Goal: Task Accomplishment & Management: Manage account settings

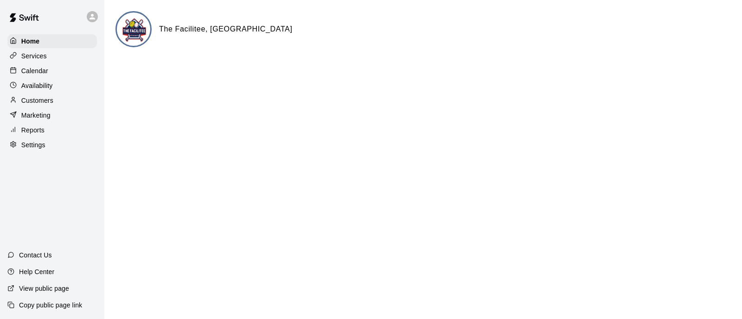
click at [30, 65] on div "Home Services Calendar Availability Customers Marketing Reports Settings" at bounding box center [52, 93] width 104 height 120
click at [36, 70] on p "Calendar" at bounding box center [34, 70] width 27 height 9
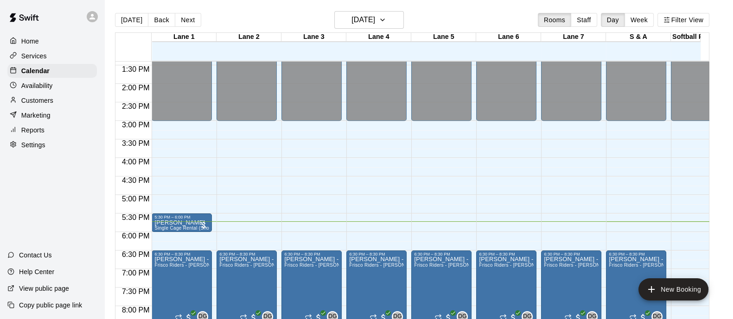
scroll to position [562, 0]
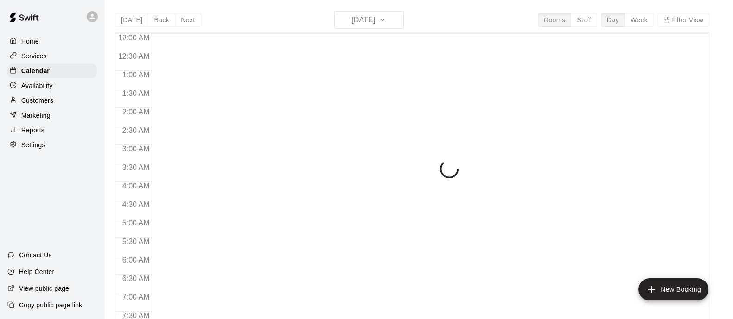
scroll to position [594, 0]
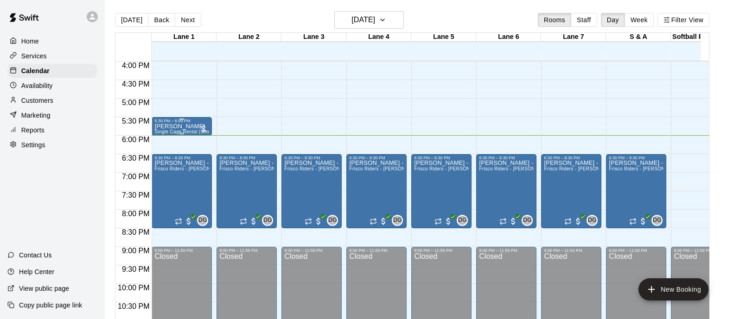
click at [184, 122] on div "5:30 PM – 6:00 PM" at bounding box center [181, 121] width 55 height 5
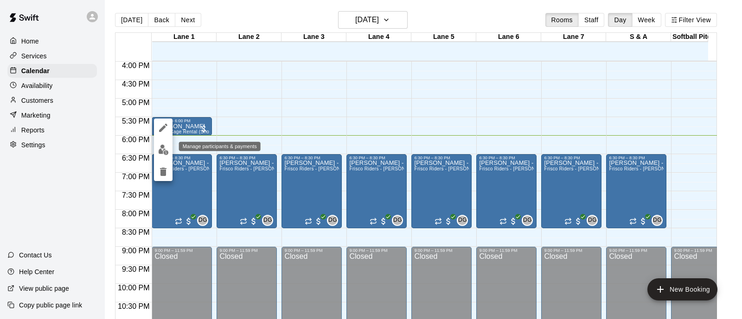
click at [168, 147] on img "edit" at bounding box center [163, 150] width 11 height 11
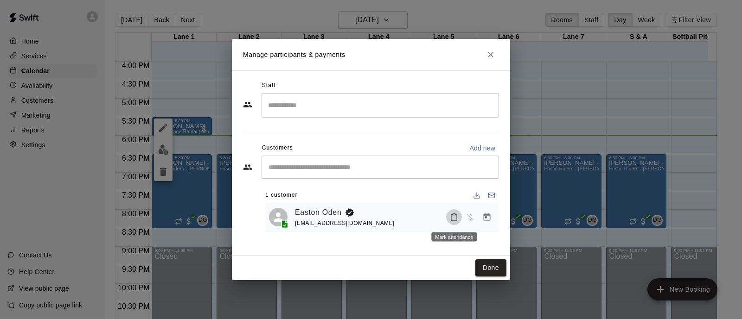
click at [448, 215] on button "Mark attendance" at bounding box center [454, 218] width 16 height 16
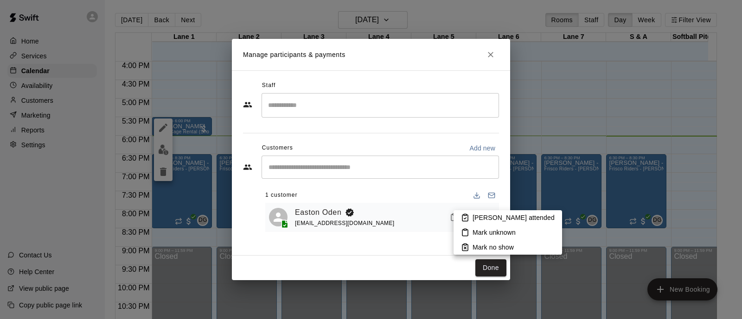
drag, startPoint x: 466, startPoint y: 219, endPoint x: 389, endPoint y: 234, distance: 77.9
click at [389, 234] on div at bounding box center [371, 159] width 742 height 319
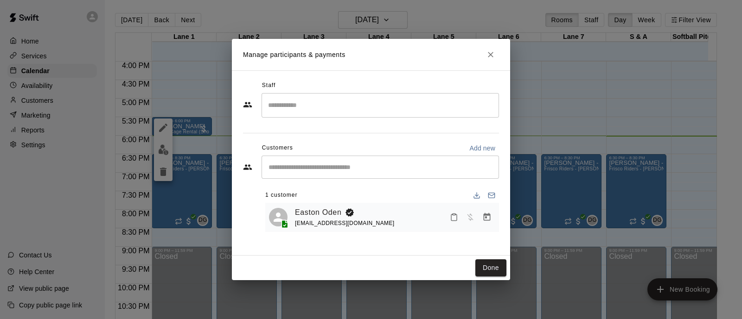
click at [455, 223] on button "Mark attendance" at bounding box center [454, 218] width 16 height 16
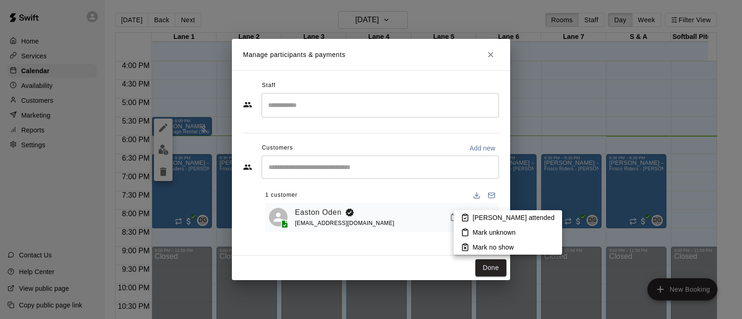
click at [470, 221] on li "[PERSON_NAME] attended" at bounding box center [507, 218] width 109 height 15
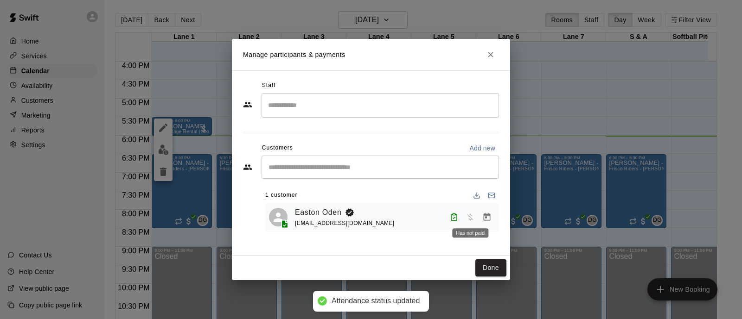
click at [485, 222] on div "Has not paid" at bounding box center [470, 230] width 38 height 17
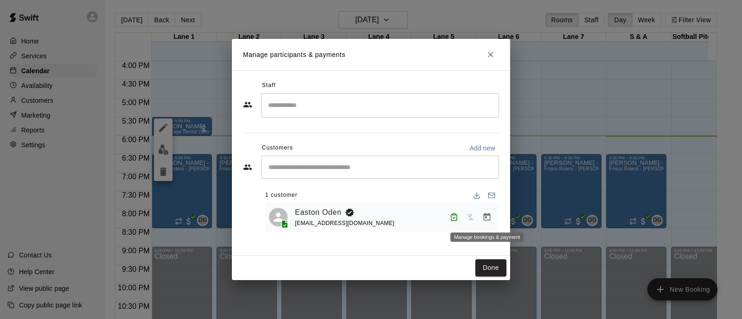
click at [488, 218] on icon "Manage bookings & payment" at bounding box center [486, 217] width 9 height 9
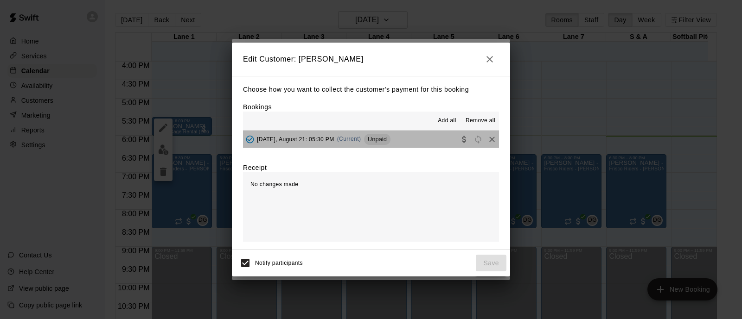
click at [413, 141] on button "Thursday, August 21: 05:30 PM (Current) Unpaid" at bounding box center [371, 139] width 256 height 17
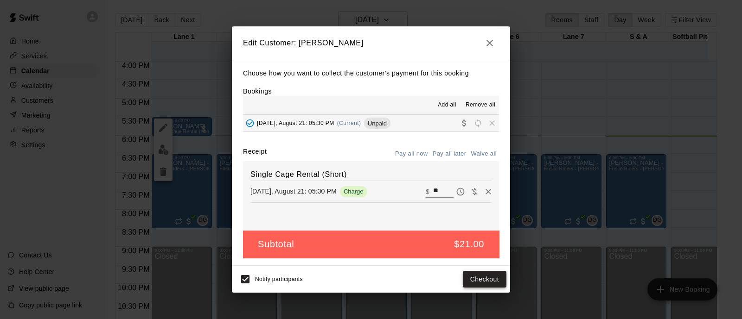
click at [468, 279] on button "Checkout" at bounding box center [485, 279] width 44 height 17
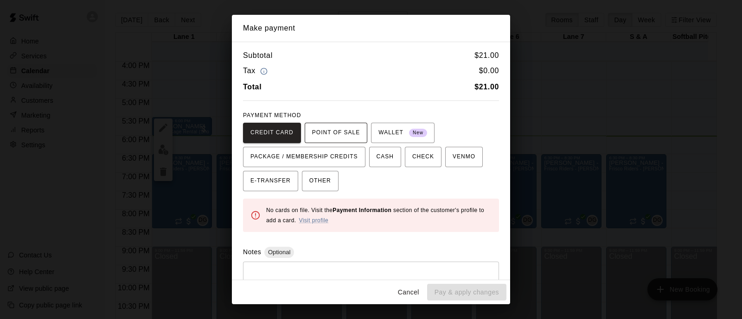
click at [328, 131] on span "POINT OF SALE" at bounding box center [336, 133] width 48 height 15
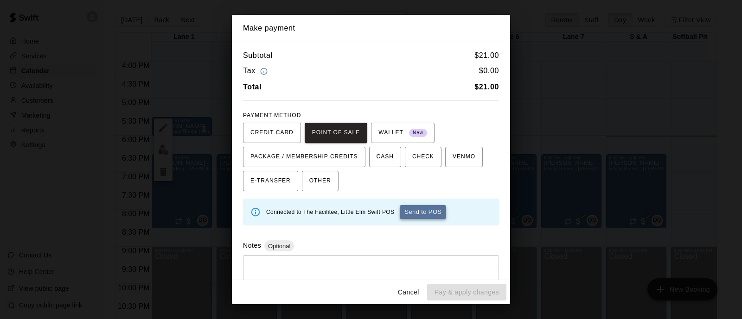
click at [411, 209] on button "Send to POS" at bounding box center [423, 212] width 46 height 14
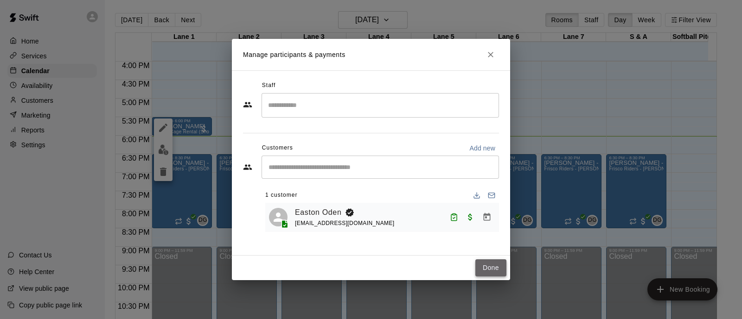
click at [485, 262] on button "Done" at bounding box center [490, 268] width 31 height 17
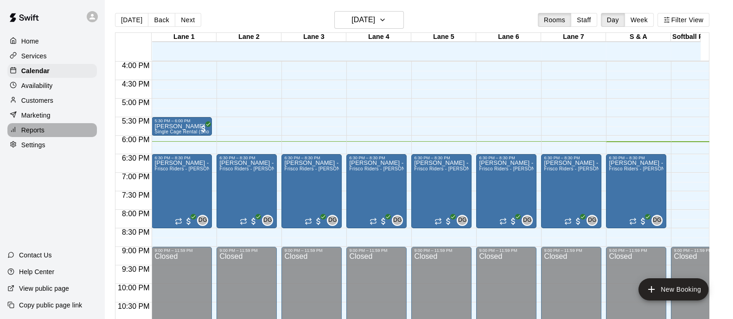
click at [35, 128] on div "Reports" at bounding box center [51, 130] width 89 height 14
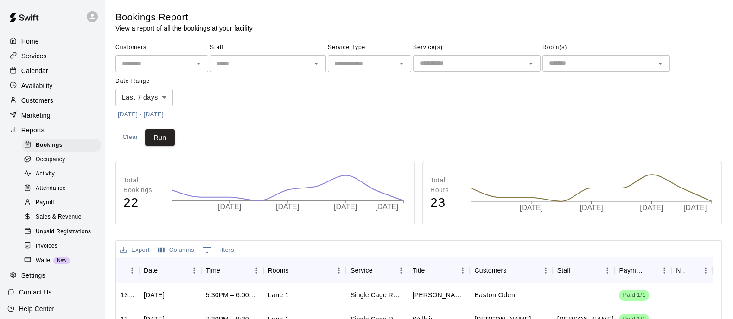
click at [56, 164] on span "Occupancy" at bounding box center [51, 159] width 30 height 9
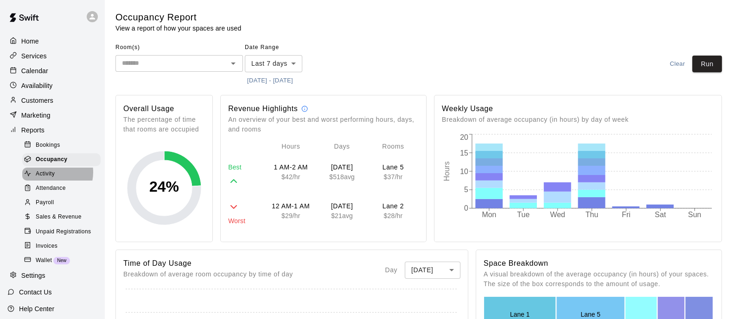
click at [49, 179] on span "Activity" at bounding box center [45, 174] width 19 height 9
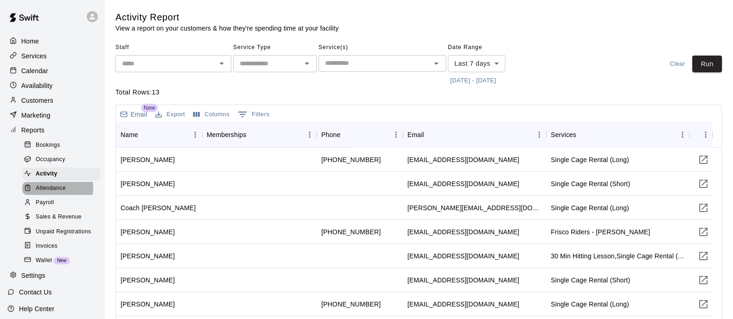
click at [49, 193] on span "Attendance" at bounding box center [51, 188] width 30 height 9
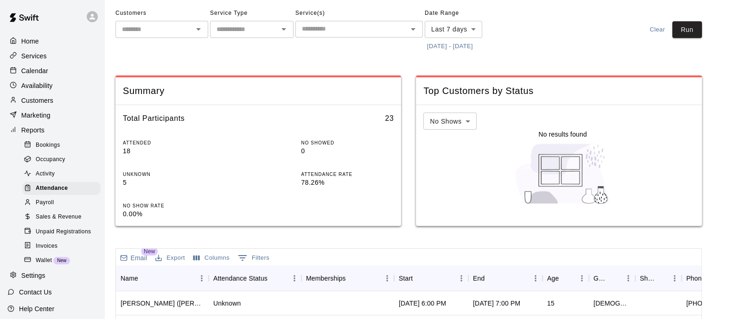
scroll to position [33, 0]
click at [471, 32] on body "Home Services Calendar Availability Customers Marketing Reports Bookings Occupa…" at bounding box center [366, 272] width 733 height 611
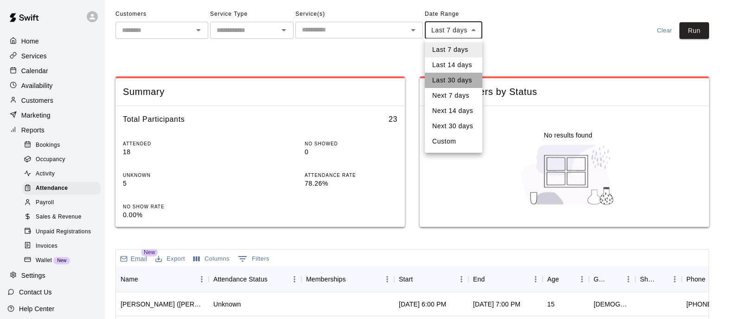
click at [456, 80] on li "Last 30 days" at bounding box center [453, 80] width 57 height 15
type input "*****"
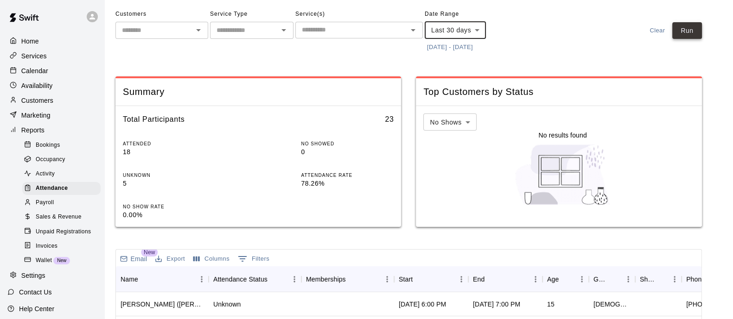
click at [687, 29] on button "Run" at bounding box center [687, 30] width 30 height 17
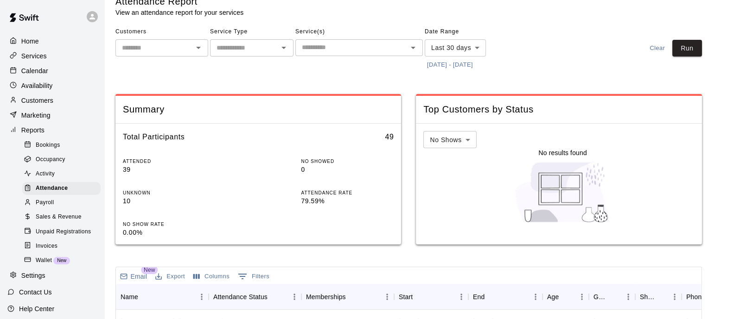
scroll to position [9, 0]
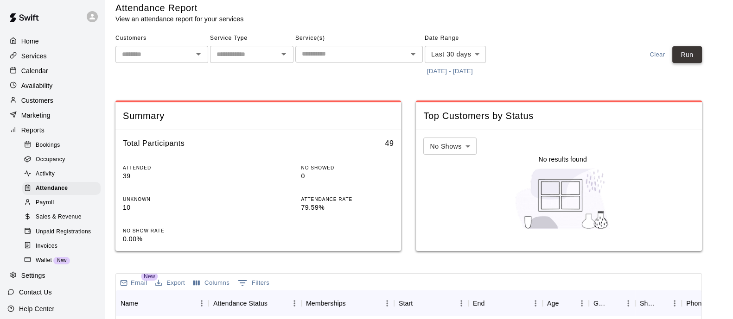
click at [693, 58] on button "Run" at bounding box center [687, 54] width 30 height 17
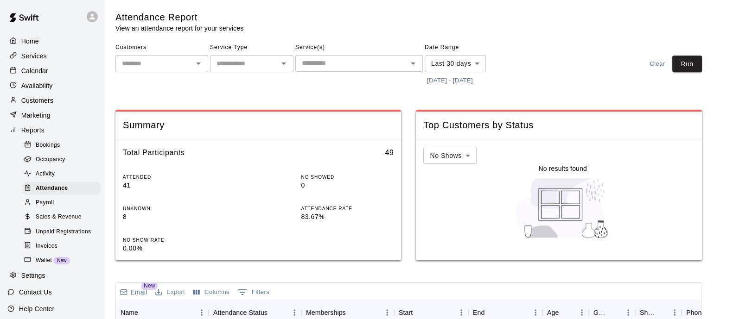
scroll to position [0, 0]
click at [698, 68] on button "Run" at bounding box center [687, 64] width 30 height 17
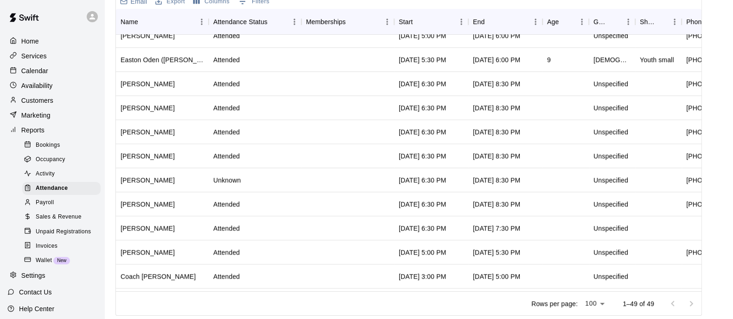
scroll to position [12, 0]
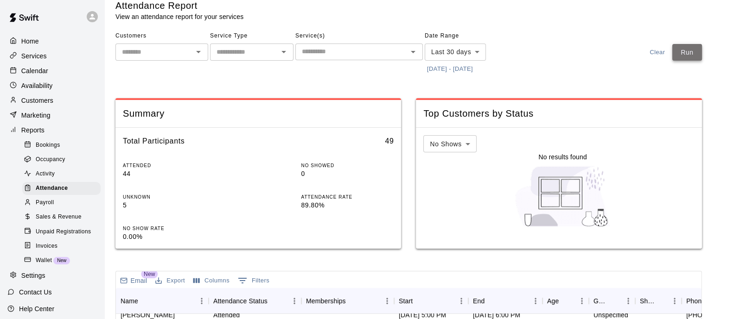
click at [696, 52] on button "Run" at bounding box center [687, 52] width 30 height 17
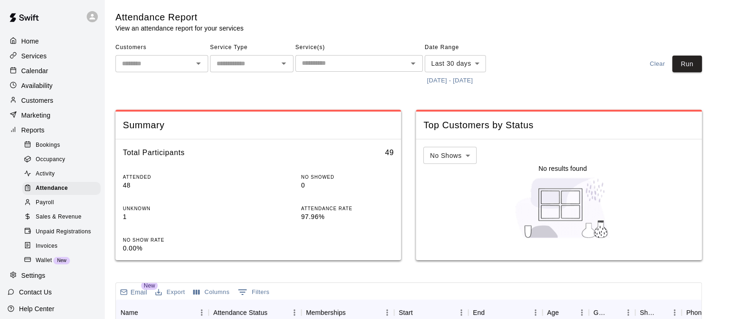
click at [46, 179] on span "Activity" at bounding box center [45, 174] width 19 height 9
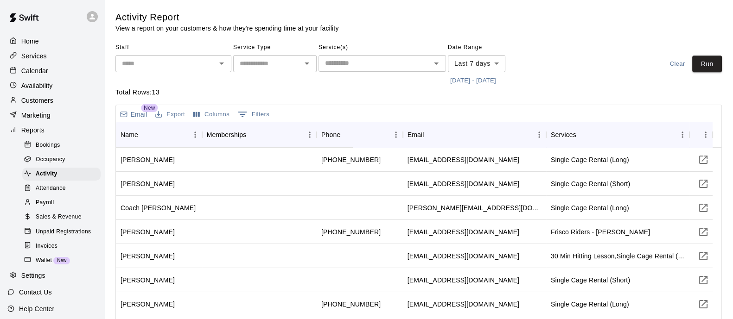
click at [51, 150] on span "Bookings" at bounding box center [48, 145] width 25 height 9
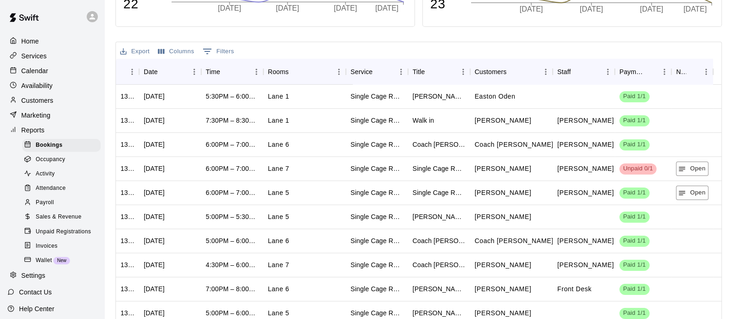
scroll to position [199, 0]
click at [683, 168] on icon "button" at bounding box center [682, 169] width 6 height 4
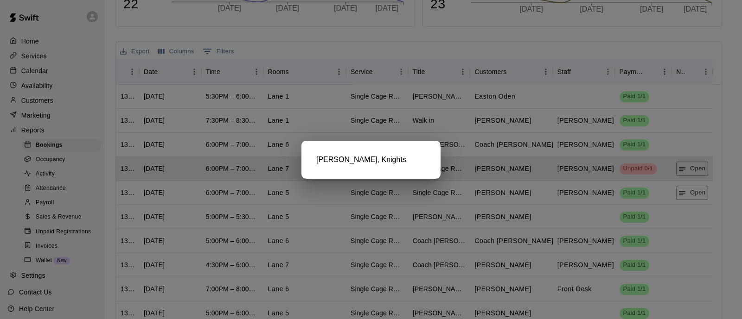
click at [490, 167] on div at bounding box center [371, 159] width 742 height 319
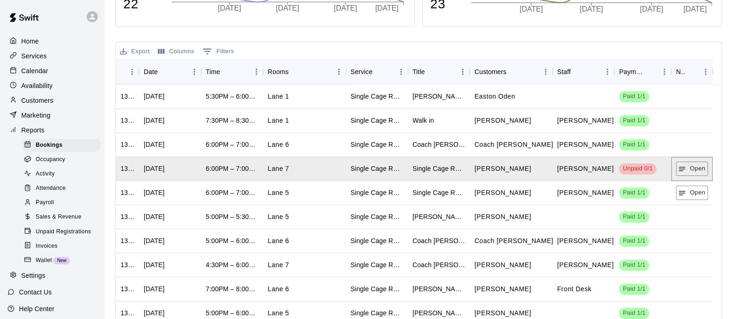
scroll to position [0, 0]
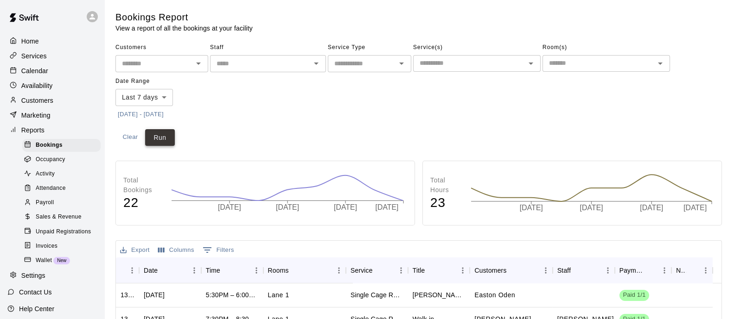
click at [160, 134] on button "Run" at bounding box center [160, 137] width 30 height 17
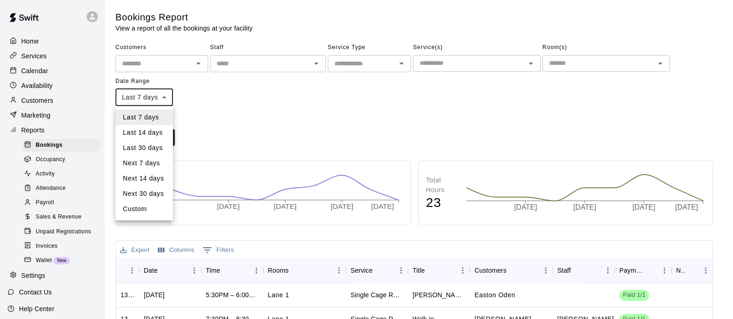
click at [164, 100] on body "Home Services Calendar Availability Customers Marketing Reports Bookings Occupa…" at bounding box center [366, 284] width 733 height 569
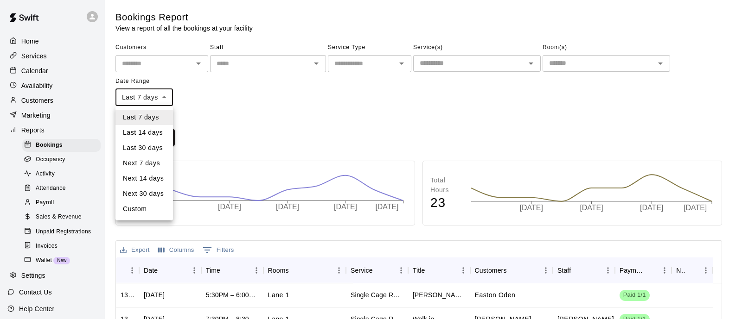
click at [148, 152] on li "Last 30 days" at bounding box center [143, 147] width 57 height 15
type input "*****"
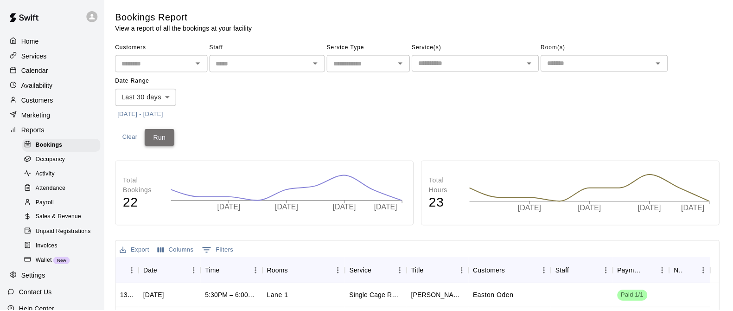
click at [169, 129] on button "Run" at bounding box center [160, 137] width 30 height 17
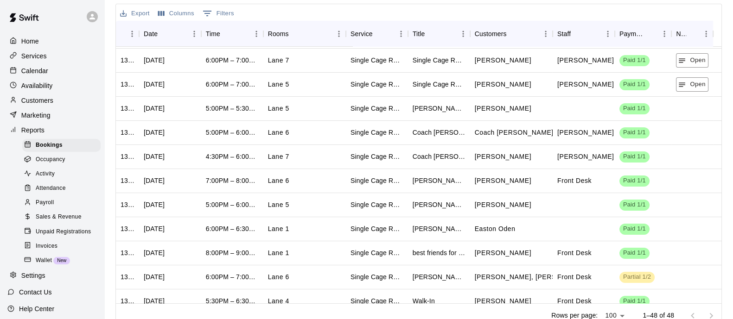
scroll to position [126, 0]
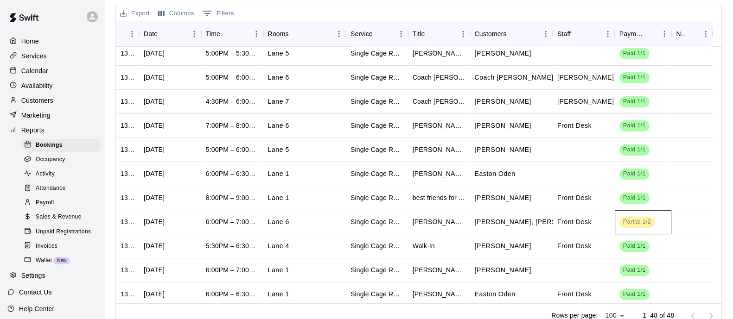
click at [637, 227] on div "Partial 1/2" at bounding box center [643, 223] width 57 height 24
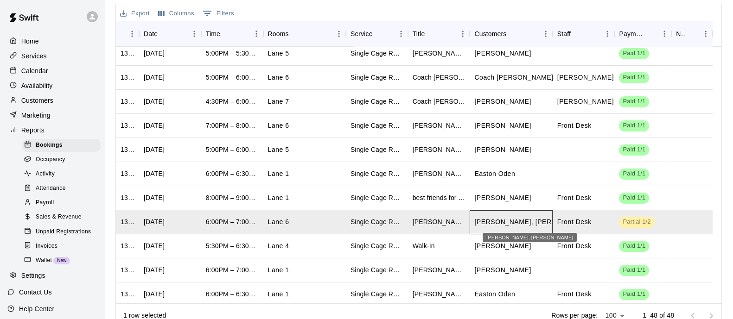
click at [510, 222] on p "Corey Treyes, Corey Treyes" at bounding box center [533, 222] width 118 height 10
click at [510, 222] on p "Corey Treyes, Corey Treyes" at bounding box center [534, 222] width 118 height 10
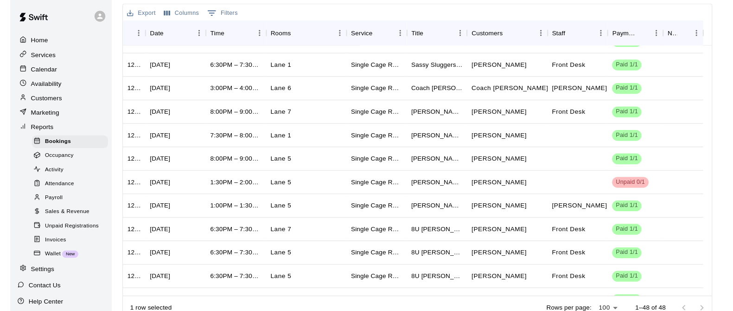
scroll to position [571, 0]
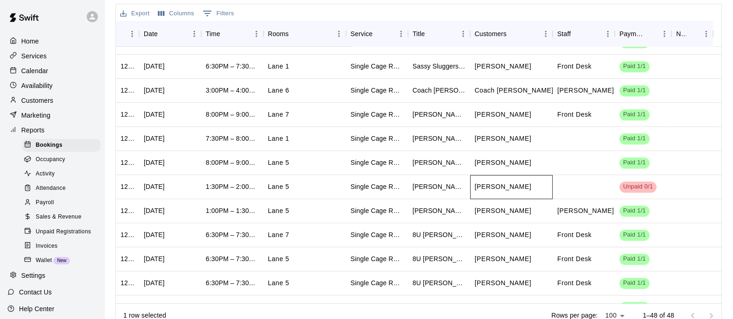
click at [529, 186] on div "[PERSON_NAME]" at bounding box center [511, 187] width 83 height 24
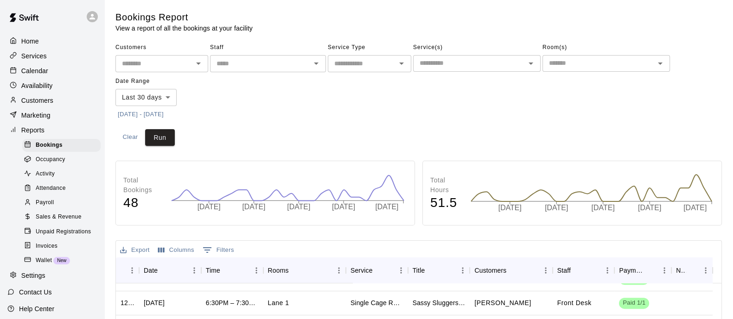
scroll to position [0, 0]
click at [156, 135] on button "Run" at bounding box center [160, 137] width 30 height 17
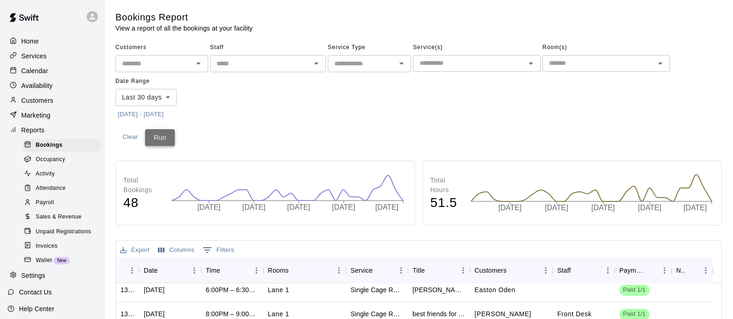
click at [160, 139] on button "Run" at bounding box center [160, 137] width 30 height 17
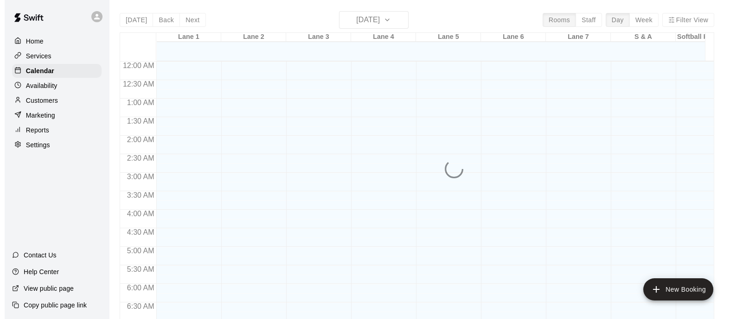
scroll to position [594, 0]
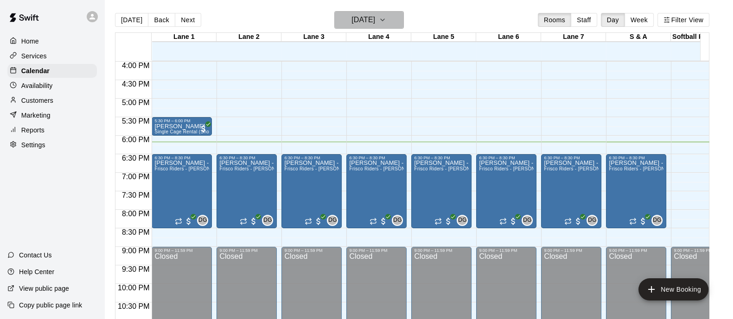
click at [386, 19] on icon "button" at bounding box center [382, 19] width 7 height 11
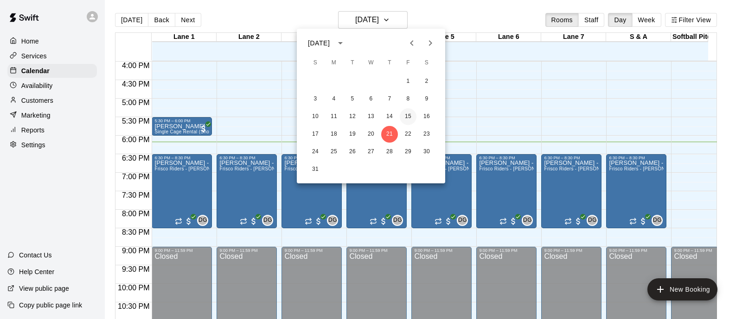
click at [406, 113] on button "15" at bounding box center [408, 117] width 17 height 17
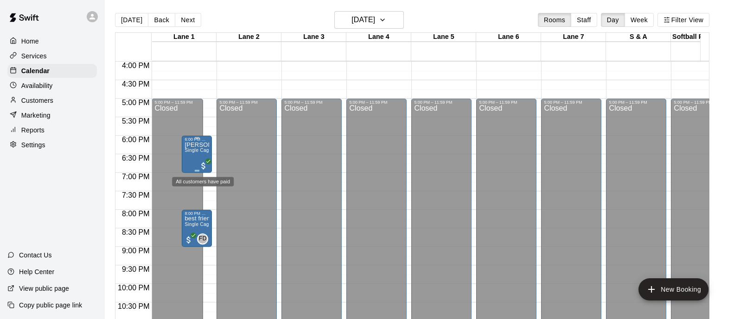
click at [204, 166] on span "All customers have paid" at bounding box center [203, 165] width 9 height 9
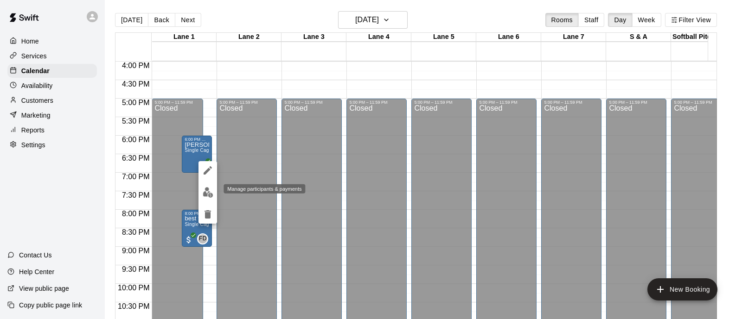
click at [208, 195] on img "edit" at bounding box center [208, 192] width 11 height 11
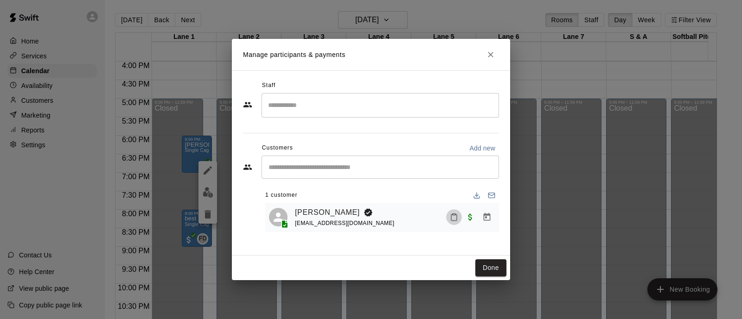
click at [452, 218] on icon "Mark attendance" at bounding box center [454, 217] width 8 height 8
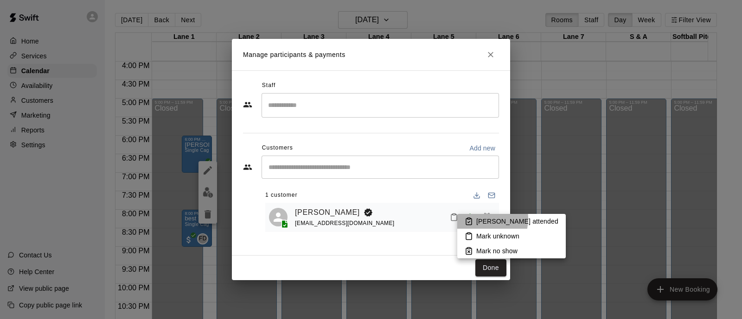
click at [475, 219] on li "[PERSON_NAME] attended" at bounding box center [511, 221] width 109 height 15
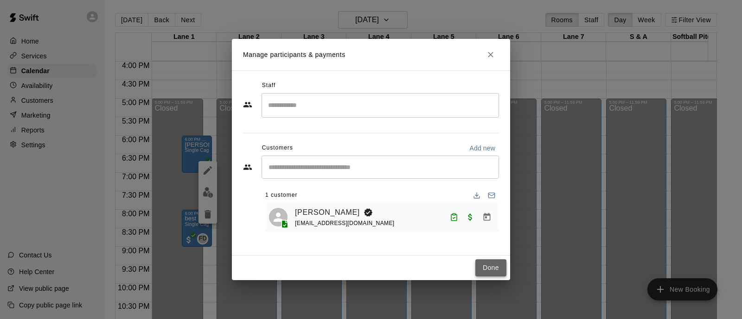
click at [487, 265] on button "Done" at bounding box center [490, 268] width 31 height 17
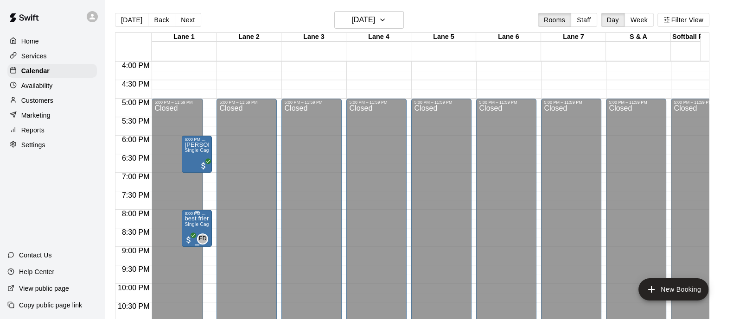
click at [204, 227] on span "Single Cage Rental (Short)" at bounding box center [214, 224] width 59 height 5
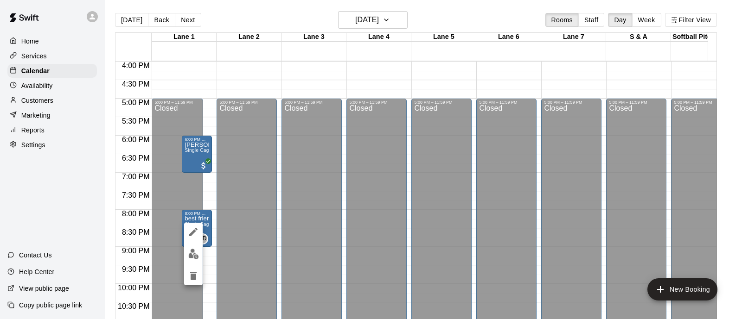
click at [192, 253] on img "edit" at bounding box center [193, 254] width 11 height 11
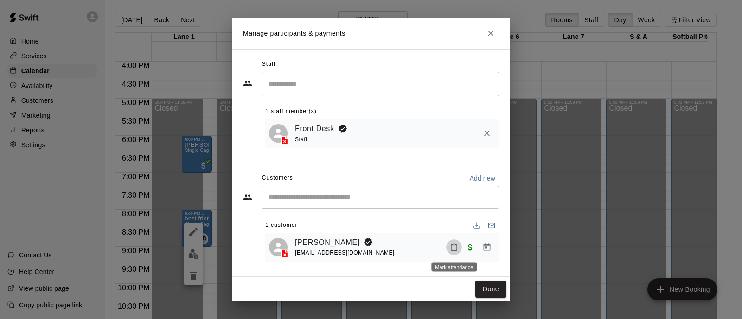
click at [448, 249] on button "Mark attendance" at bounding box center [454, 248] width 16 height 16
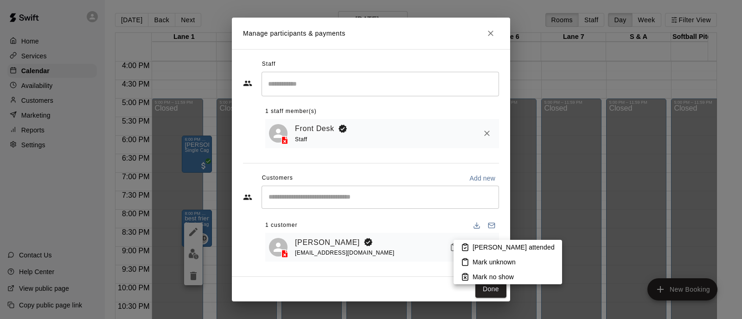
click at [475, 251] on p "[PERSON_NAME] attended" at bounding box center [513, 247] width 82 height 9
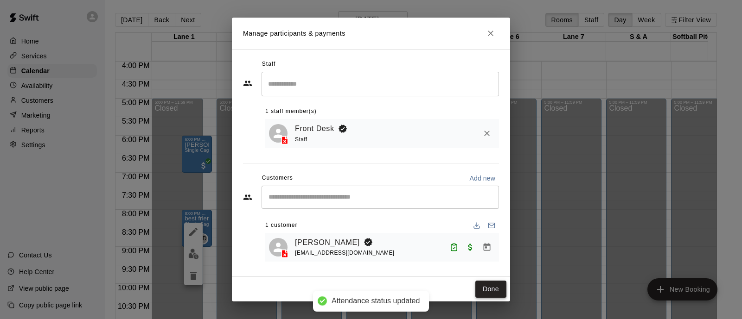
click at [492, 286] on button "Done" at bounding box center [490, 289] width 31 height 17
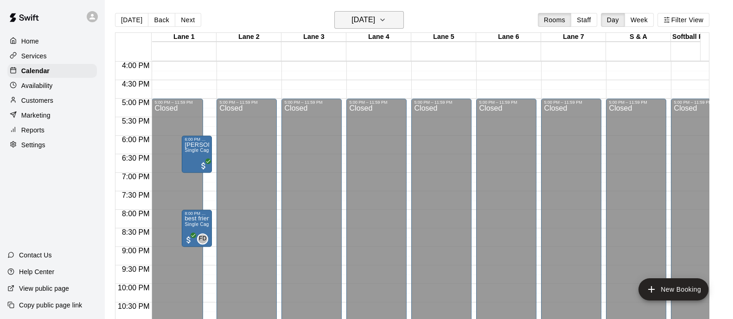
click at [402, 19] on button "[DATE]" at bounding box center [369, 20] width 70 height 18
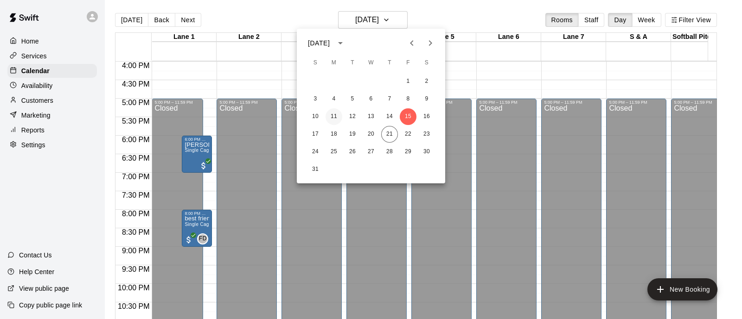
click at [335, 115] on button "11" at bounding box center [334, 117] width 17 height 17
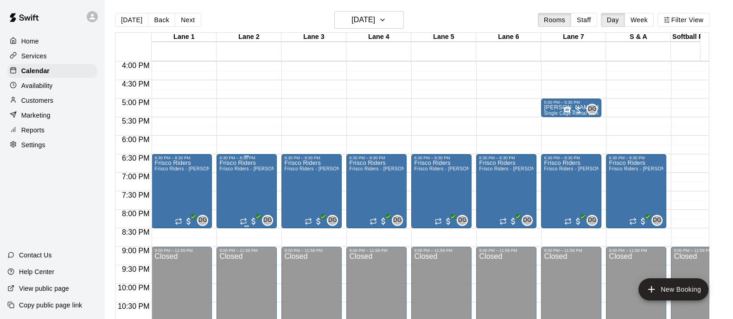
click at [268, 222] on span "DG" at bounding box center [267, 220] width 9 height 9
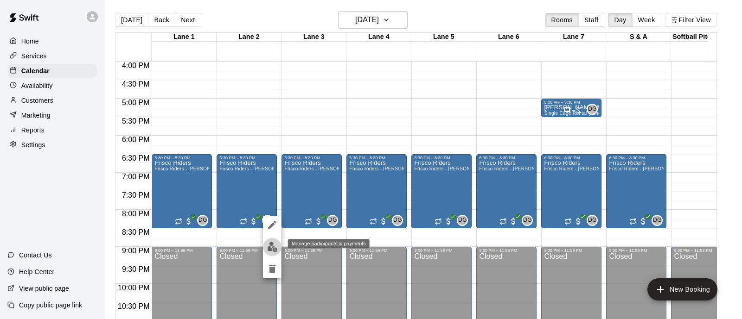
click at [271, 248] on img "edit" at bounding box center [272, 247] width 11 height 11
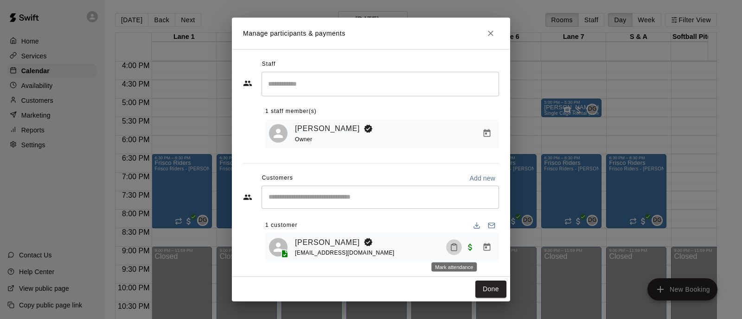
click at [446, 249] on button "Mark attendance" at bounding box center [454, 248] width 16 height 16
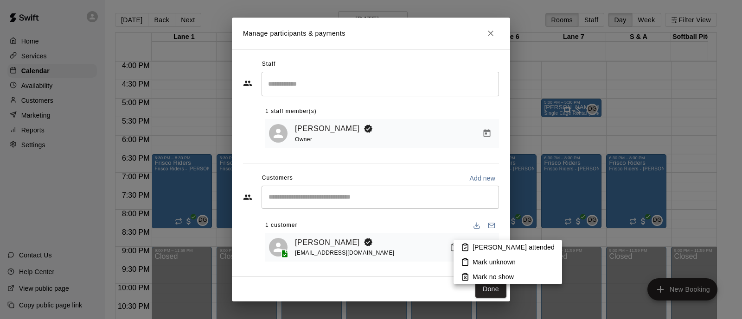
click at [460, 249] on li "[PERSON_NAME] attended" at bounding box center [507, 247] width 109 height 15
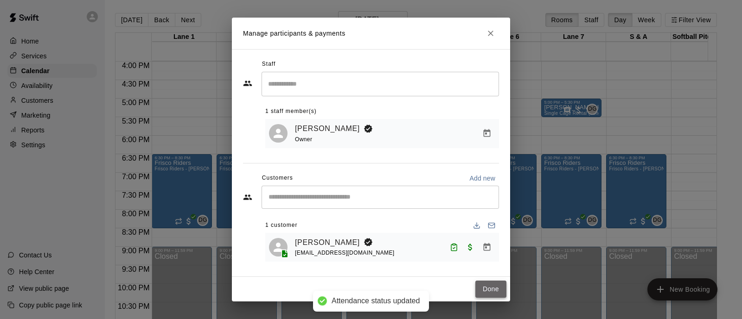
click at [485, 287] on button "Done" at bounding box center [490, 289] width 31 height 17
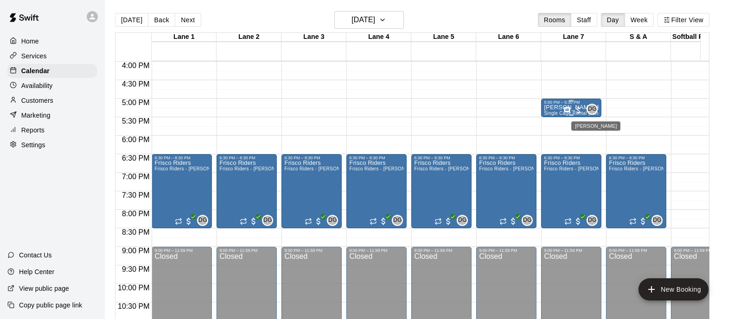
click at [592, 111] on span "DG" at bounding box center [592, 109] width 9 height 9
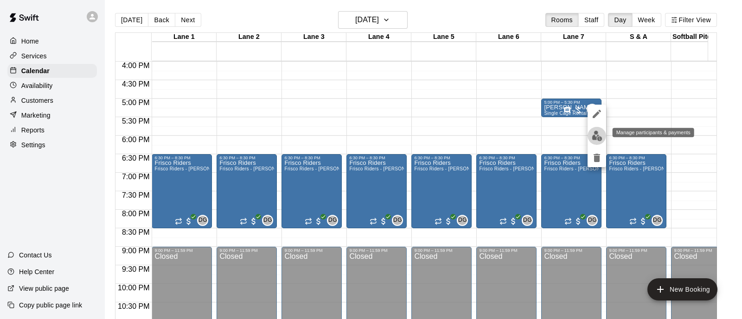
click at [594, 140] on img "edit" at bounding box center [597, 136] width 11 height 11
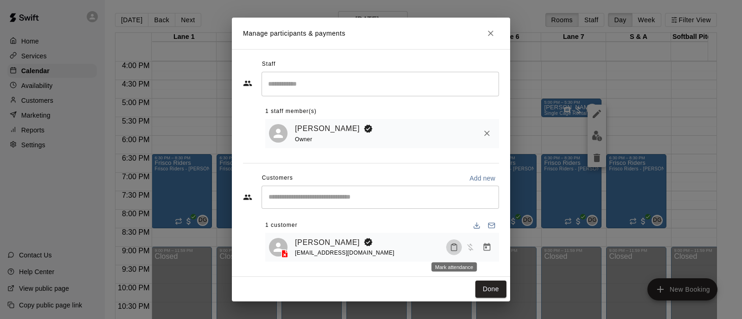
click at [454, 247] on icon "Mark attendance" at bounding box center [454, 247] width 8 height 8
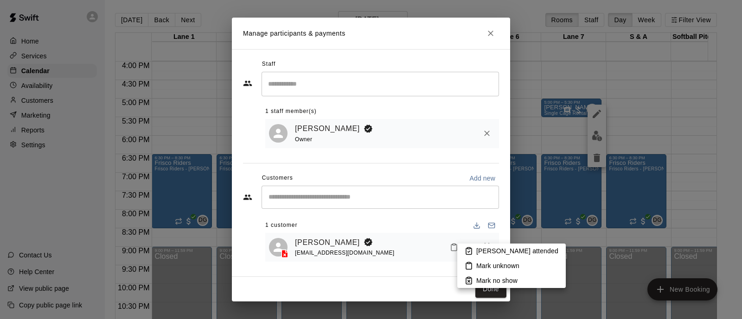
click at [466, 249] on icon at bounding box center [469, 252] width 6 height 6
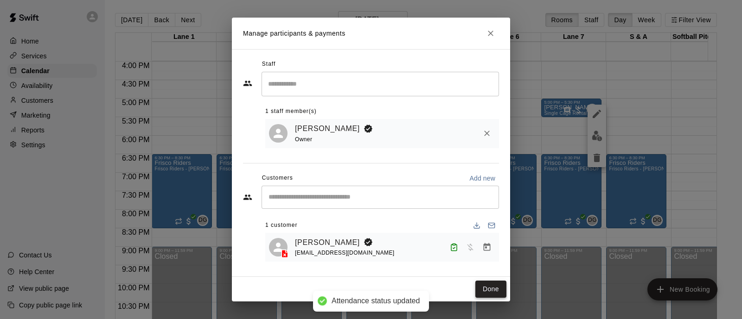
click at [490, 291] on button "Done" at bounding box center [490, 289] width 31 height 17
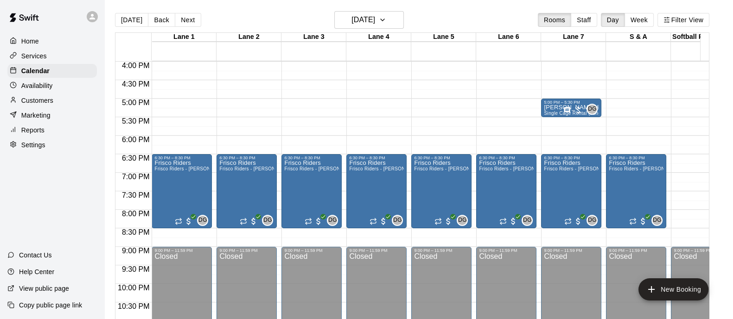
click at [403, 32] on div "Lane [GEOGRAPHIC_DATA] [GEOGRAPHIC_DATA] [GEOGRAPHIC_DATA] [GEOGRAPHIC_DATA] [G…" at bounding box center [412, 181] width 594 height 298
click at [386, 19] on icon "button" at bounding box center [382, 19] width 7 height 11
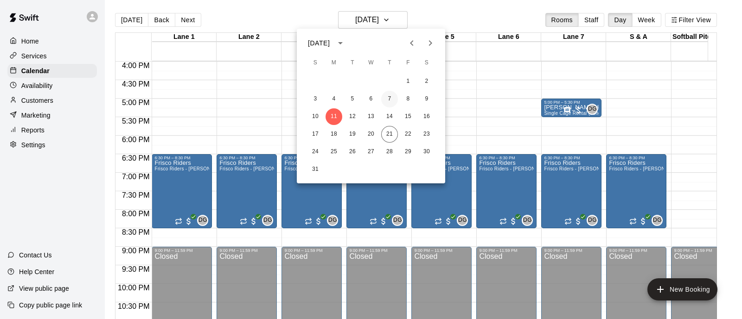
click at [389, 98] on button "7" at bounding box center [389, 99] width 17 height 17
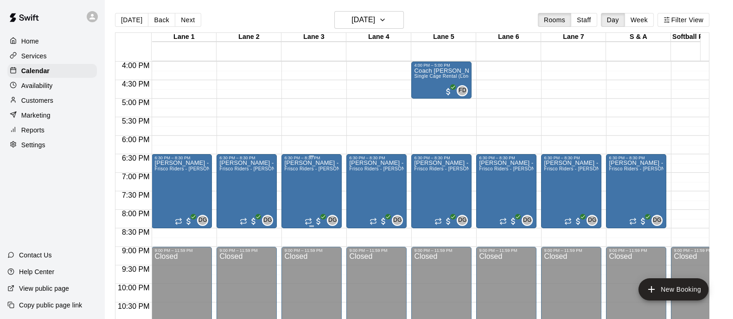
click at [332, 219] on span "DG" at bounding box center [332, 220] width 9 height 9
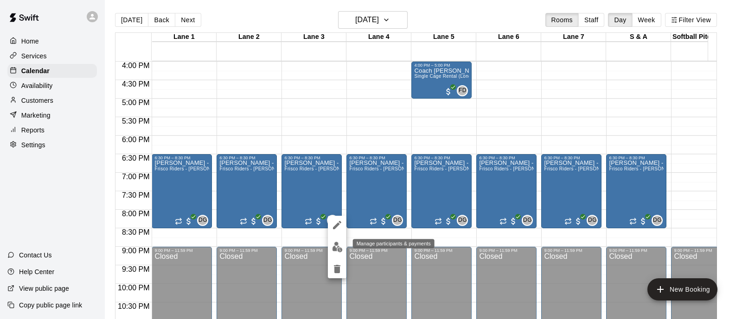
click at [333, 250] on img "edit" at bounding box center [337, 247] width 11 height 11
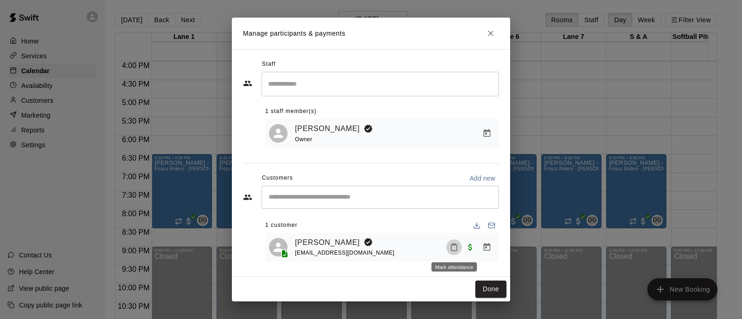
click at [452, 250] on icon "Mark attendance" at bounding box center [454, 247] width 8 height 8
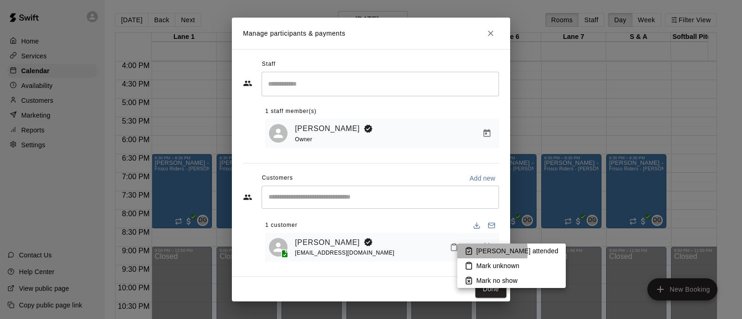
click at [473, 252] on li "[PERSON_NAME] attended" at bounding box center [511, 251] width 109 height 15
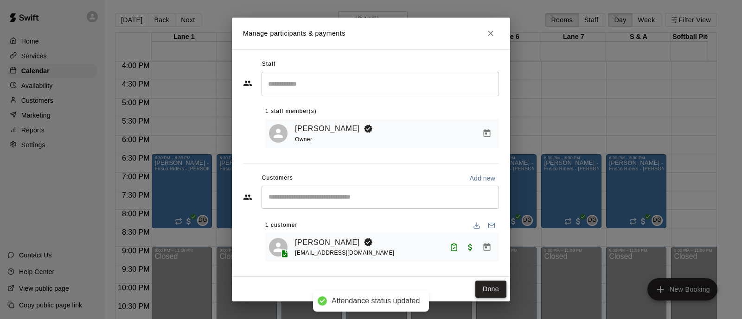
click at [484, 290] on button "Done" at bounding box center [490, 289] width 31 height 17
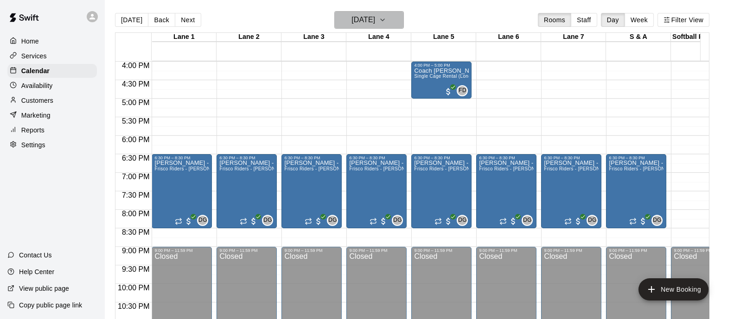
click at [386, 14] on icon "button" at bounding box center [382, 19] width 7 height 11
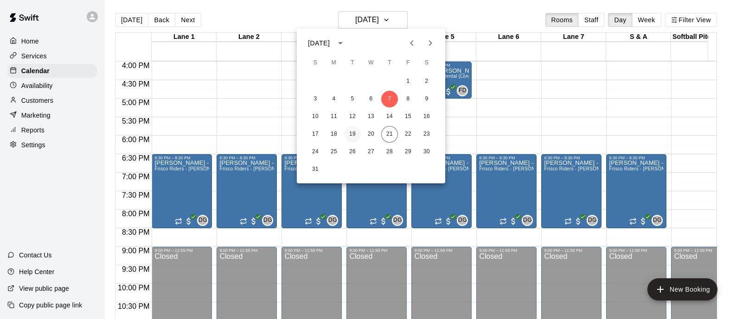
click at [351, 137] on button "19" at bounding box center [352, 134] width 17 height 17
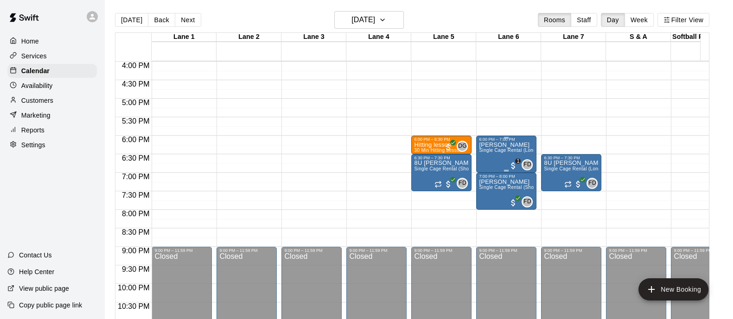
click at [514, 160] on div "FD 0 1" at bounding box center [521, 165] width 24 height 11
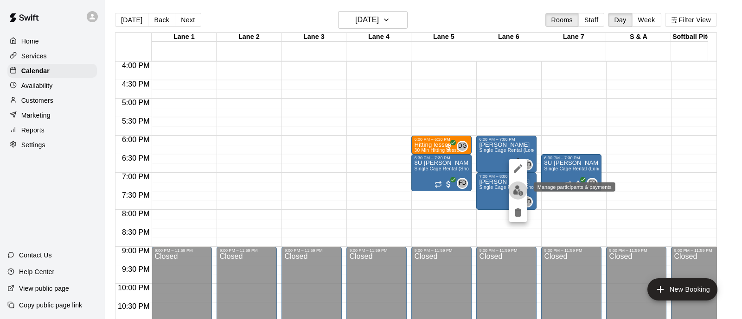
click at [515, 193] on img "edit" at bounding box center [518, 190] width 11 height 11
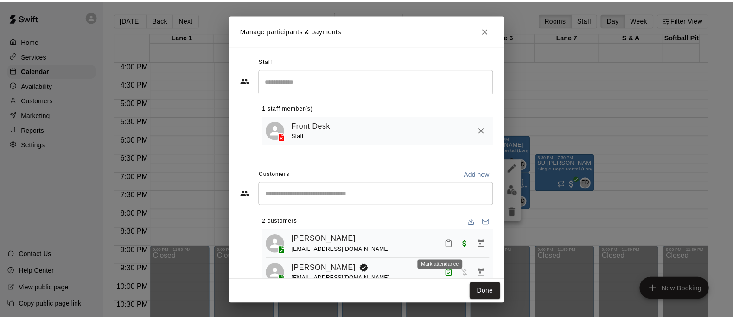
scroll to position [31, 0]
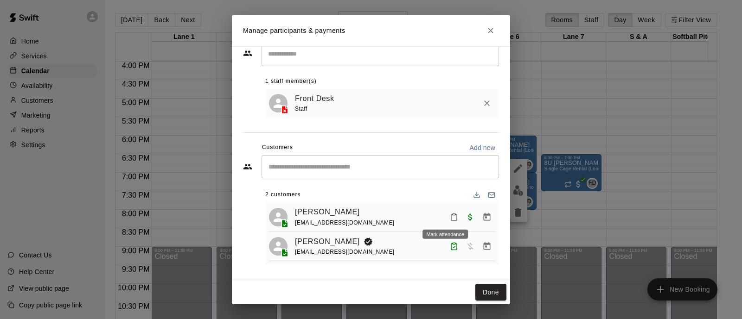
click at [450, 213] on icon "Mark attendance" at bounding box center [454, 217] width 8 height 8
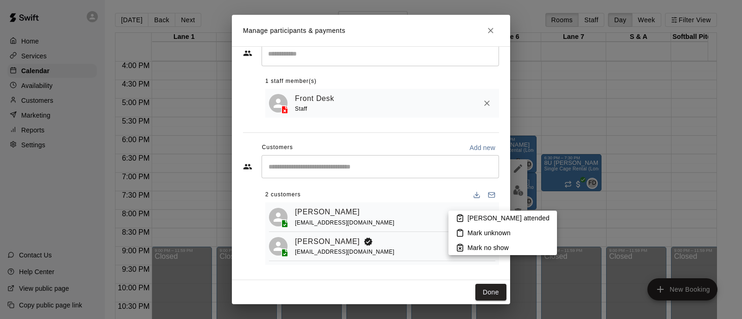
click at [459, 219] on icon at bounding box center [460, 218] width 8 height 8
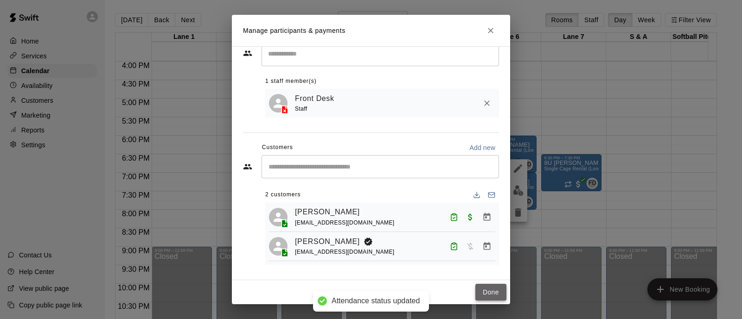
click at [489, 293] on button "Done" at bounding box center [490, 292] width 31 height 17
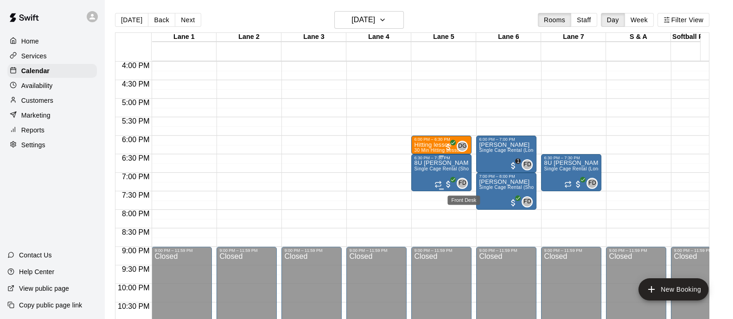
click at [462, 185] on span "FD" at bounding box center [463, 183] width 8 height 9
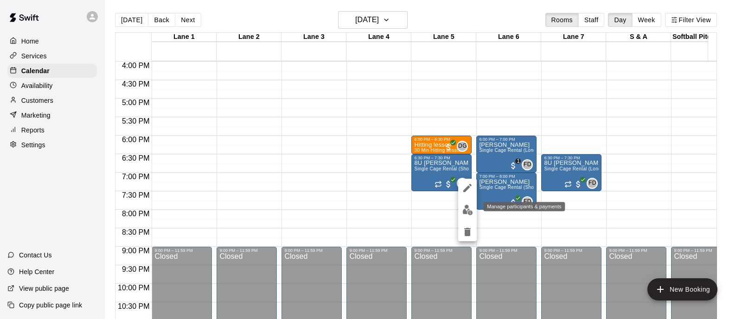
click at [464, 210] on img "edit" at bounding box center [467, 210] width 11 height 11
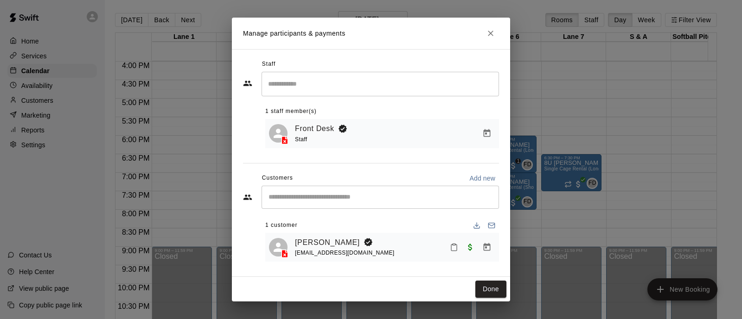
click at [453, 249] on icon "Mark attendance" at bounding box center [454, 247] width 8 height 8
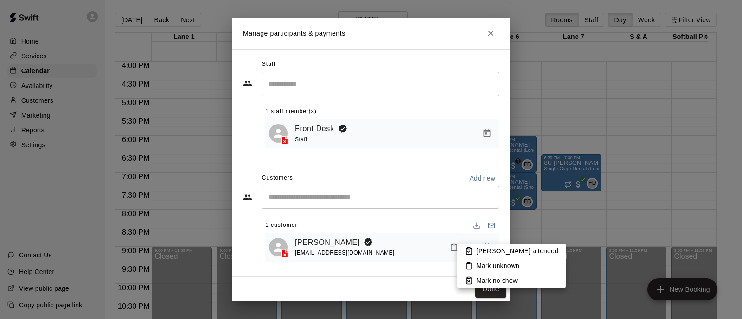
click at [465, 252] on icon at bounding box center [469, 251] width 8 height 8
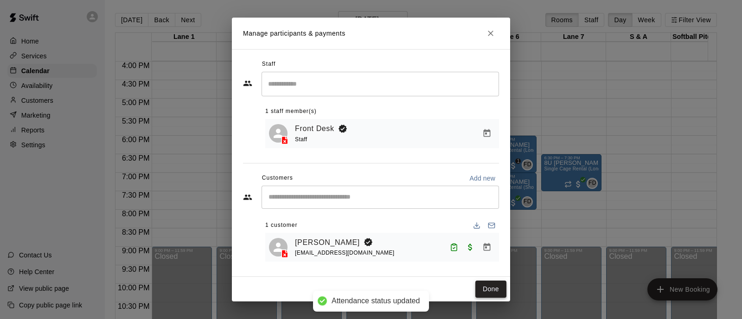
click at [483, 287] on button "Done" at bounding box center [490, 289] width 31 height 17
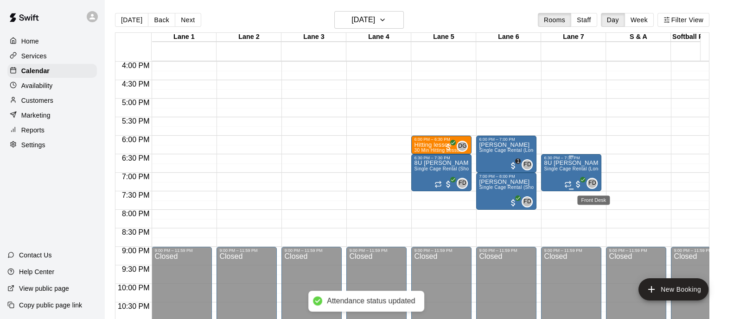
click at [592, 184] on span "FD" at bounding box center [592, 183] width 8 height 9
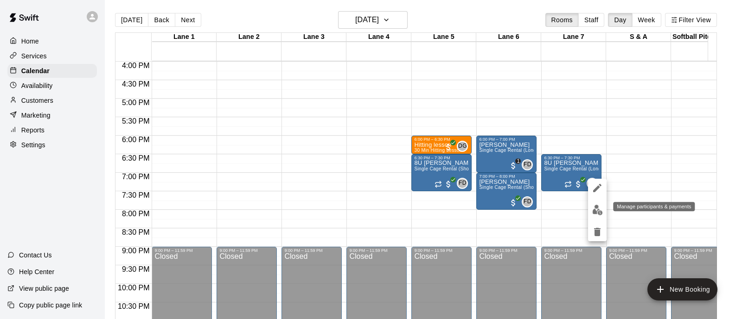
click at [595, 211] on img "edit" at bounding box center [597, 210] width 11 height 11
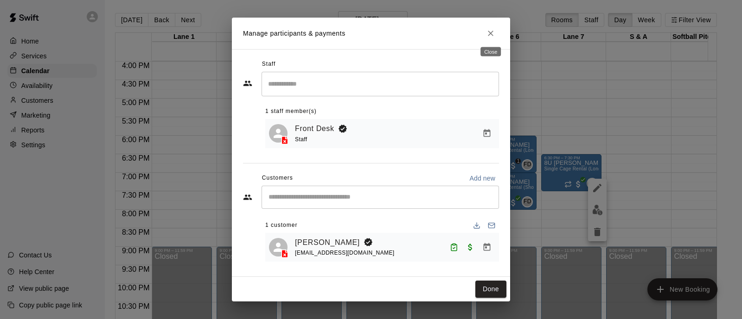
click at [490, 32] on icon "Close" at bounding box center [491, 34] width 6 height 6
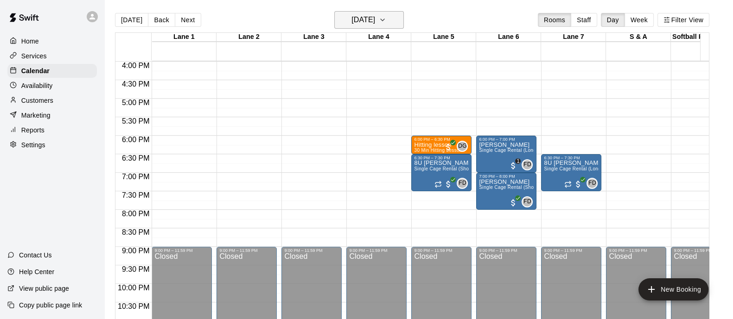
click at [386, 20] on icon "button" at bounding box center [382, 19] width 7 height 11
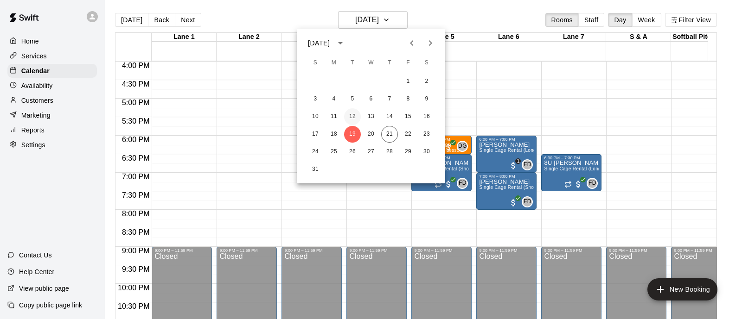
click at [352, 118] on button "12" at bounding box center [352, 117] width 17 height 17
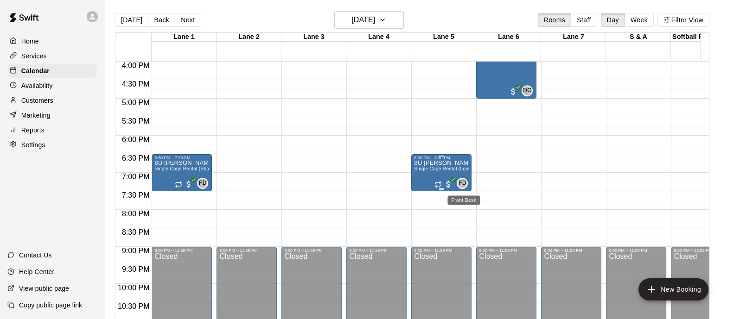
click at [461, 185] on span "FD" at bounding box center [463, 183] width 8 height 9
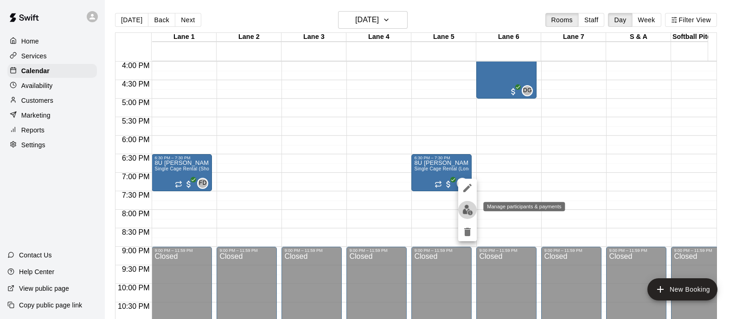
click at [467, 208] on img "edit" at bounding box center [467, 210] width 11 height 11
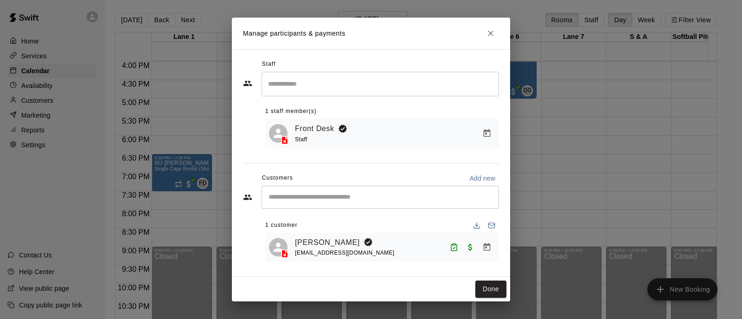
click at [204, 183] on div "Manage participants & payments Staff ​ 1 staff member(s) Front Desk Staff Custo…" at bounding box center [371, 159] width 742 height 319
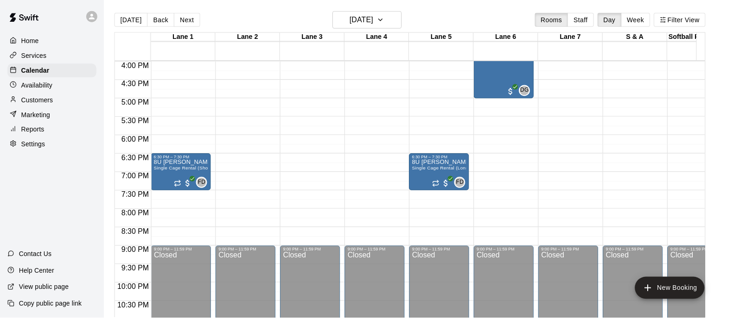
click at [204, 183] on span "FD" at bounding box center [203, 183] width 8 height 9
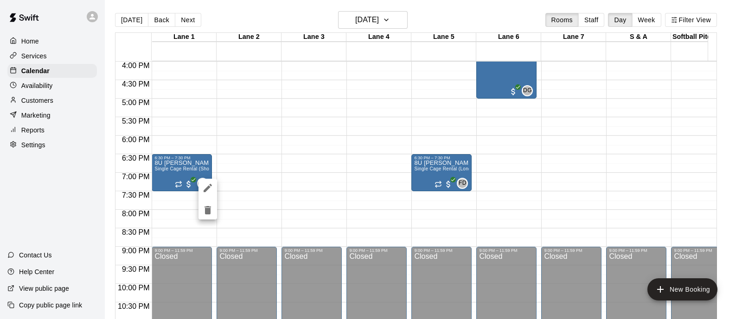
click at [254, 152] on div at bounding box center [371, 159] width 742 height 319
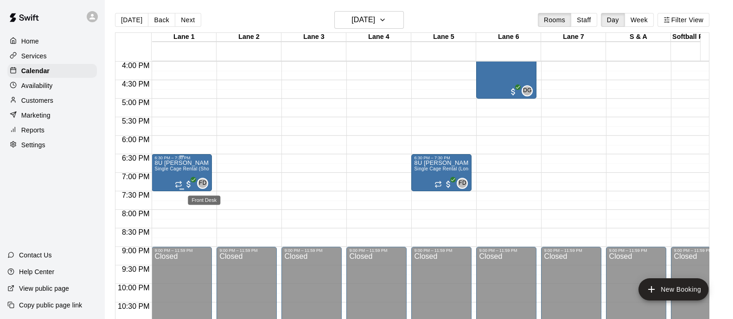
click at [203, 183] on span "FD" at bounding box center [203, 183] width 8 height 9
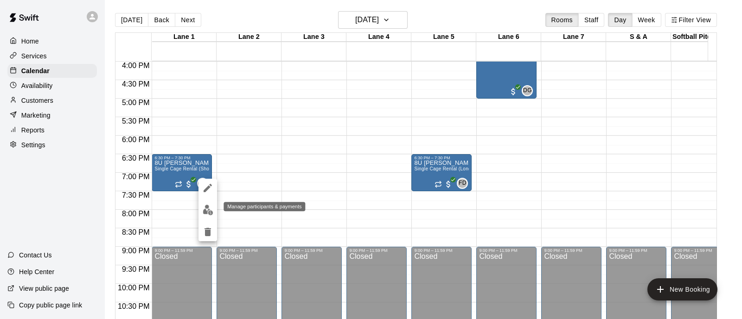
click at [209, 208] on img "edit" at bounding box center [208, 210] width 11 height 11
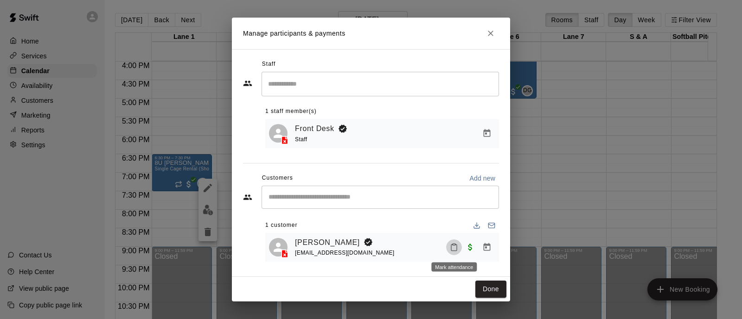
click at [449, 249] on button "Mark attendance" at bounding box center [454, 248] width 16 height 16
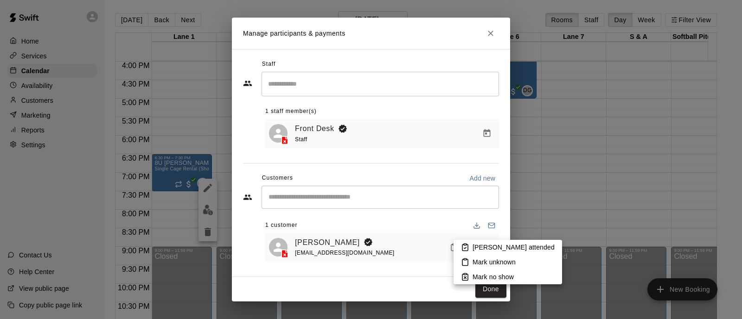
click at [475, 254] on li "[PERSON_NAME] attended" at bounding box center [507, 247] width 109 height 15
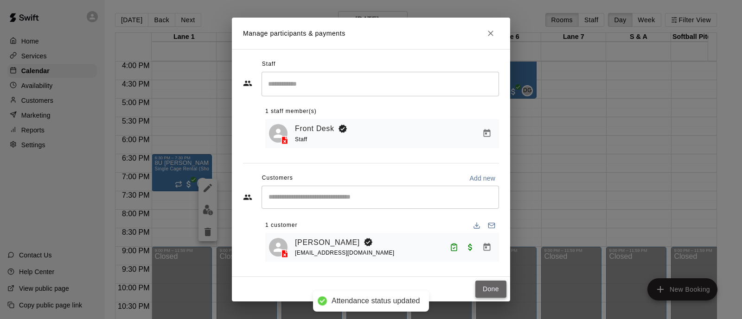
click at [484, 287] on button "Done" at bounding box center [490, 289] width 31 height 17
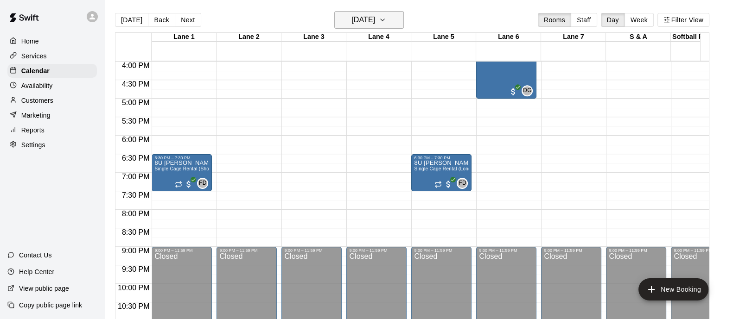
click at [386, 24] on icon "button" at bounding box center [382, 19] width 7 height 11
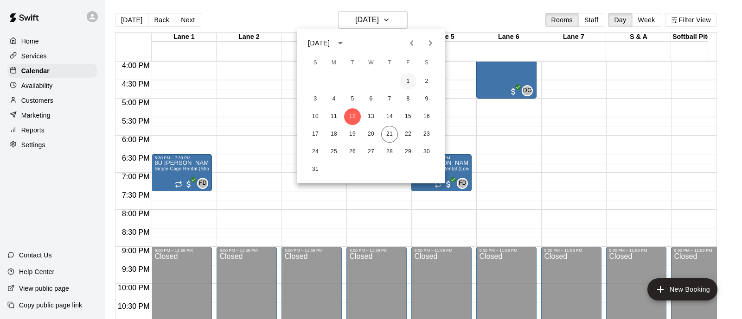
click at [409, 84] on button "1" at bounding box center [408, 81] width 17 height 17
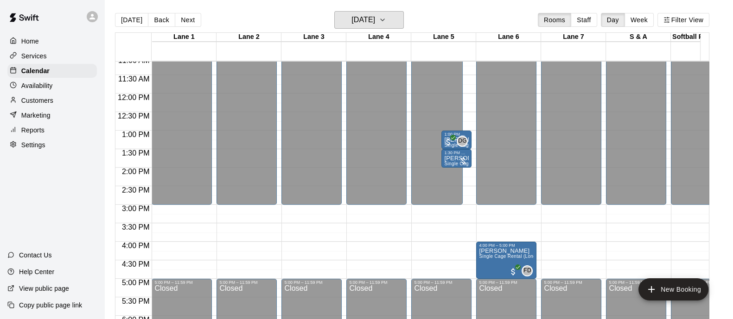
scroll to position [414, 0]
click at [448, 161] on div "[PERSON_NAME] Single Cage Rental (Long)" at bounding box center [456, 314] width 25 height 319
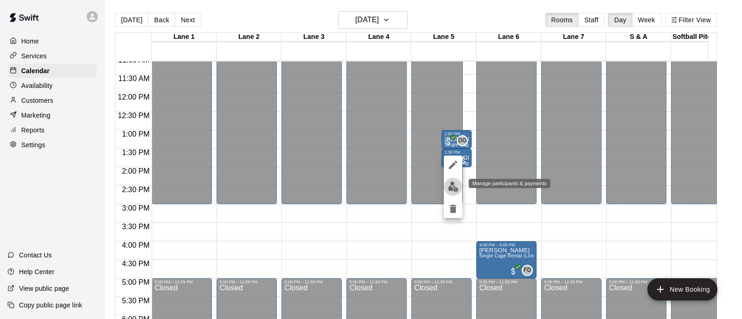
click at [450, 188] on img "edit" at bounding box center [453, 187] width 11 height 11
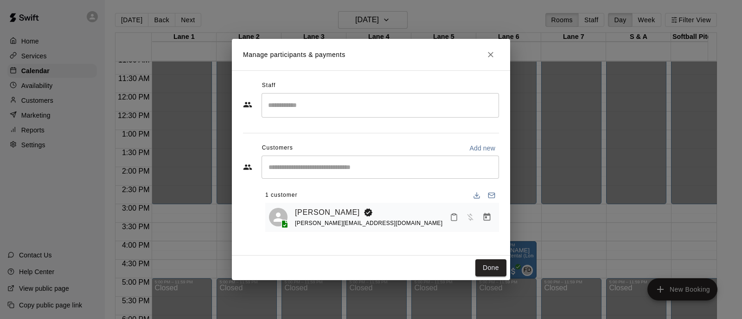
click at [452, 219] on icon "Mark attendance" at bounding box center [454, 217] width 8 height 8
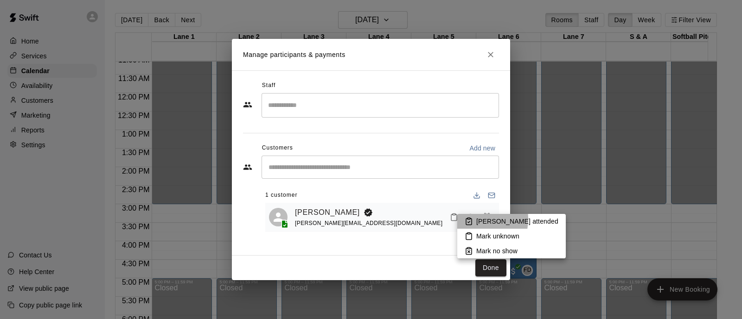
click at [469, 219] on rect at bounding box center [468, 218] width 3 height 1
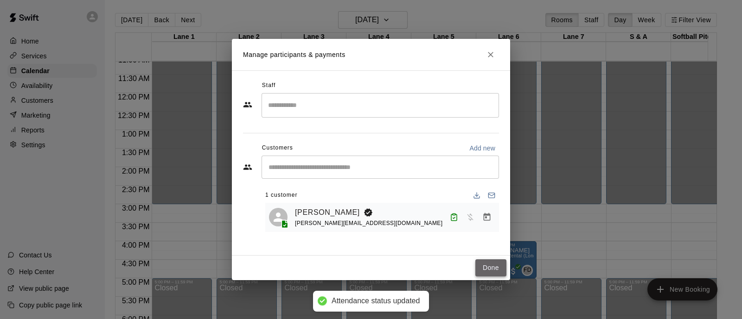
click at [484, 274] on button "Done" at bounding box center [490, 268] width 31 height 17
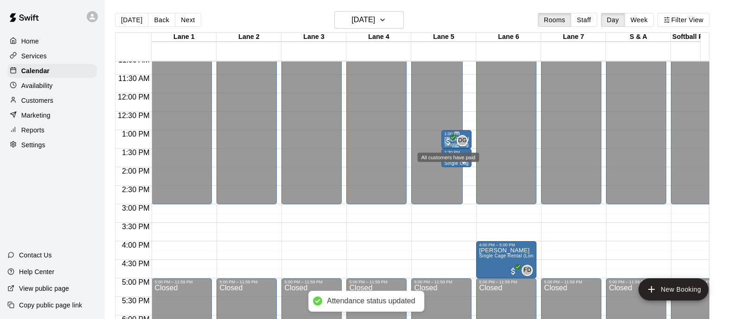
click at [447, 141] on span "All customers have paid" at bounding box center [448, 141] width 9 height 9
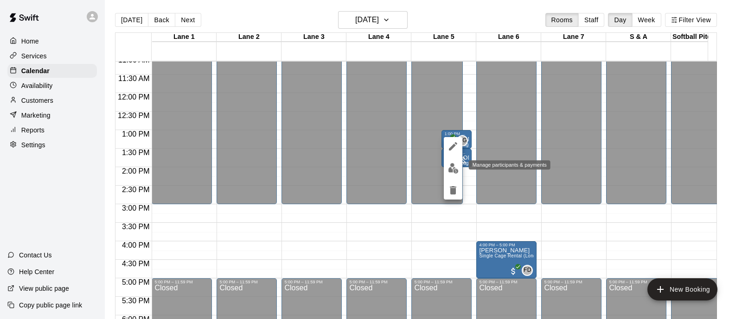
click at [453, 161] on button "edit" at bounding box center [453, 169] width 19 height 18
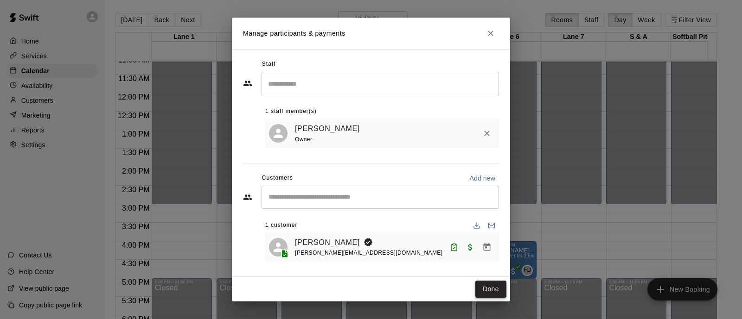
click at [485, 293] on button "Done" at bounding box center [490, 289] width 31 height 17
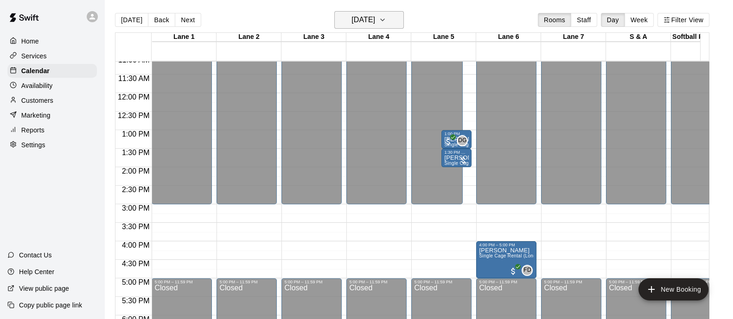
click at [390, 25] on button "[DATE]" at bounding box center [369, 20] width 70 height 18
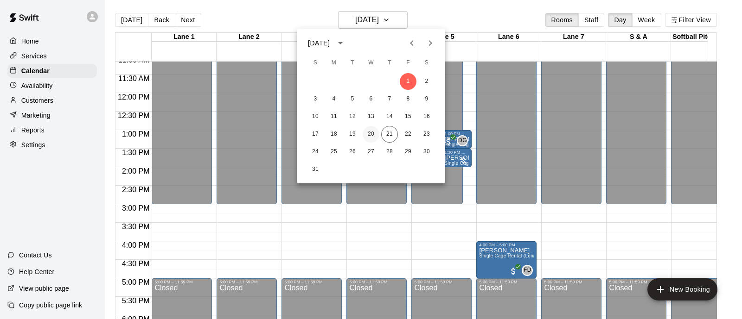
click at [366, 135] on button "20" at bounding box center [371, 134] width 17 height 17
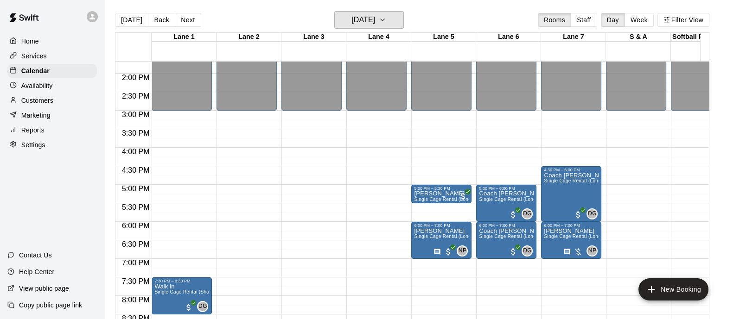
scroll to position [509, 0]
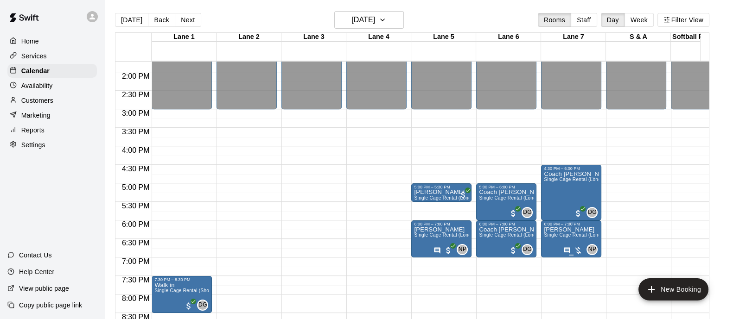
click at [556, 235] on span "Single Cage Rental (Long)" at bounding box center [573, 235] width 58 height 5
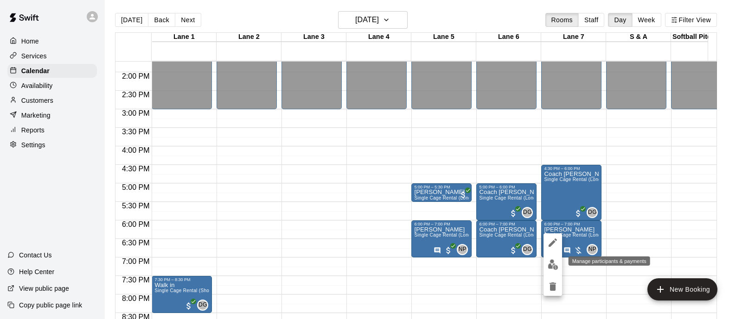
click at [552, 263] on img "edit" at bounding box center [553, 265] width 11 height 11
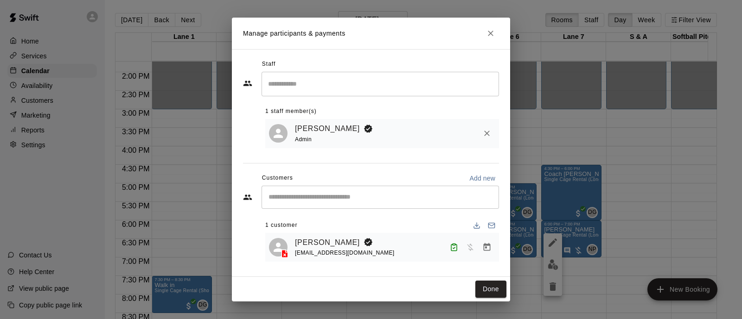
click at [485, 250] on icon "Manage bookings & payment" at bounding box center [486, 247] width 9 height 9
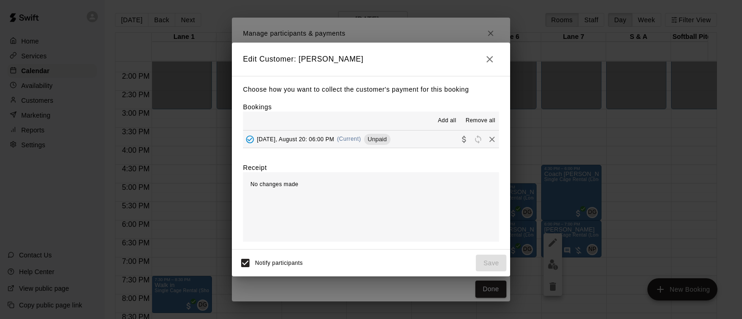
click at [424, 141] on button "[DATE], August 20: 06:00 PM (Current) Unpaid" at bounding box center [371, 139] width 256 height 17
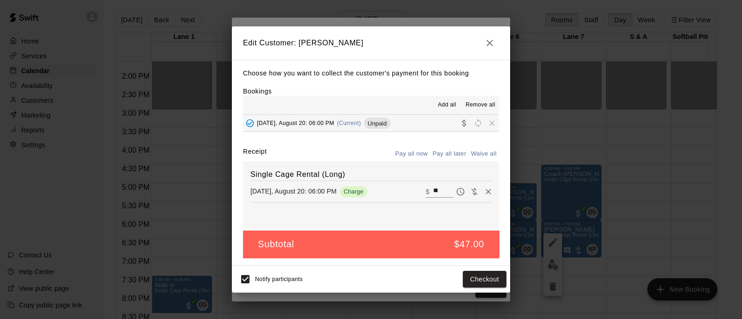
click at [484, 153] on button "Waive all" at bounding box center [483, 154] width 31 height 14
type input "*"
click at [492, 278] on button "Save" at bounding box center [491, 279] width 31 height 17
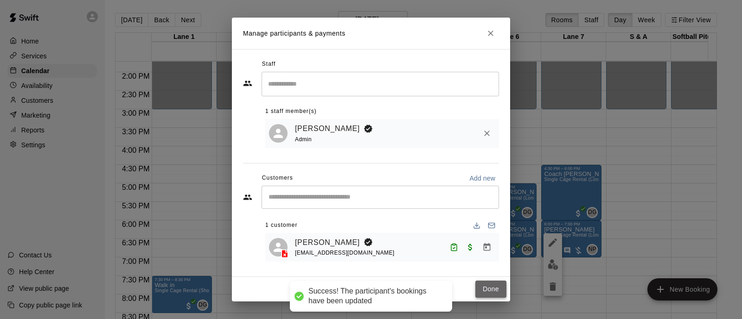
click at [482, 284] on button "Done" at bounding box center [490, 289] width 31 height 17
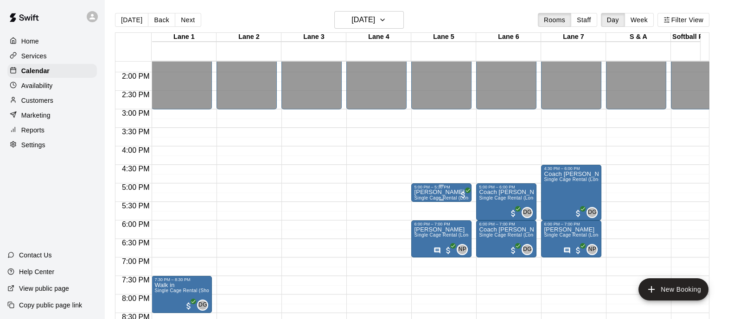
click at [436, 192] on p "[PERSON_NAME]" at bounding box center [441, 192] width 55 height 0
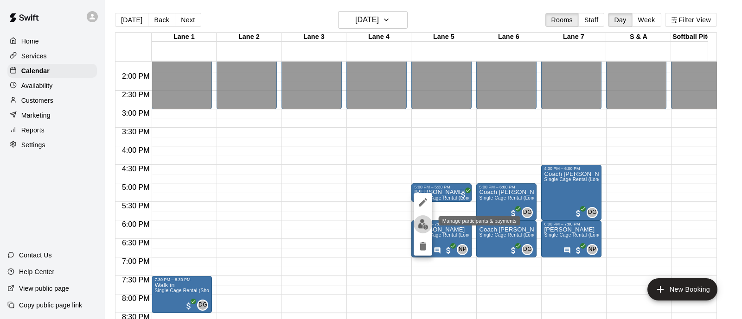
click at [418, 228] on img "edit" at bounding box center [423, 224] width 11 height 11
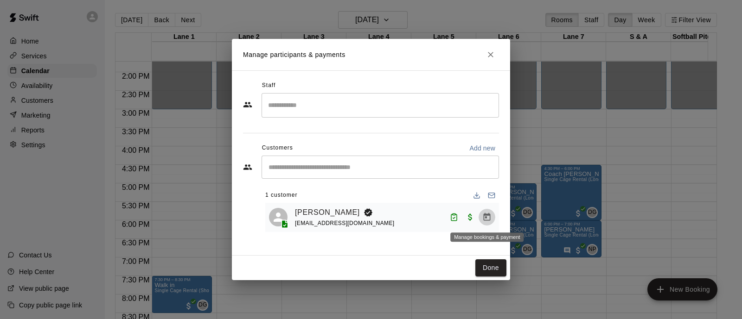
click at [485, 214] on icon "Manage bookings & payment" at bounding box center [486, 217] width 9 height 9
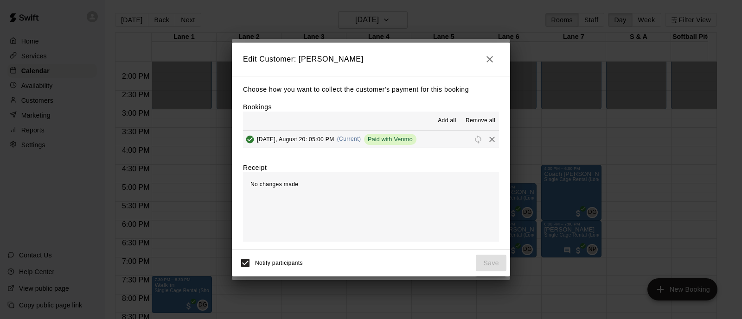
click at [447, 145] on button "[DATE], August 20: 05:00 PM (Current) Paid with Venmo" at bounding box center [371, 139] width 256 height 17
click at [492, 59] on icon "button" at bounding box center [489, 59] width 11 height 11
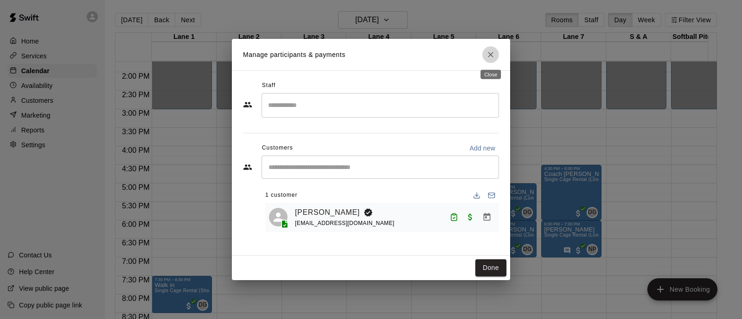
click at [494, 54] on icon "Close" at bounding box center [490, 54] width 9 height 9
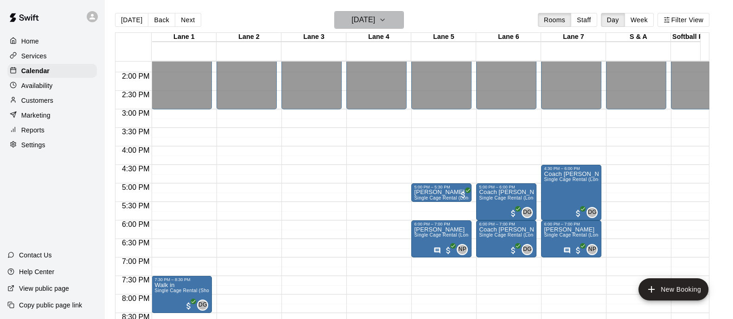
click at [404, 16] on button "[DATE]" at bounding box center [369, 20] width 70 height 18
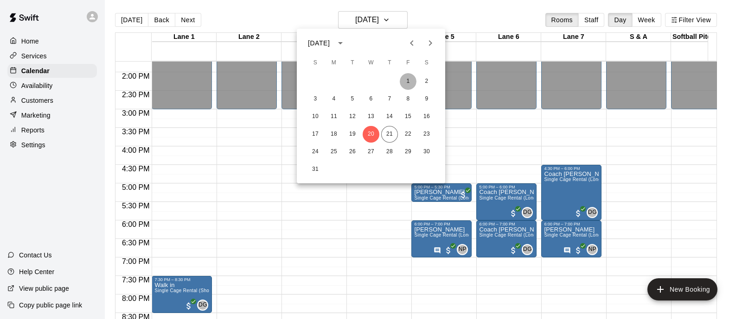
click at [408, 80] on button "1" at bounding box center [408, 81] width 17 height 17
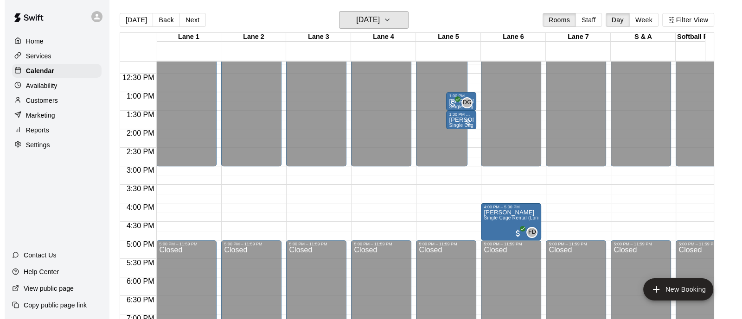
scroll to position [442, 0]
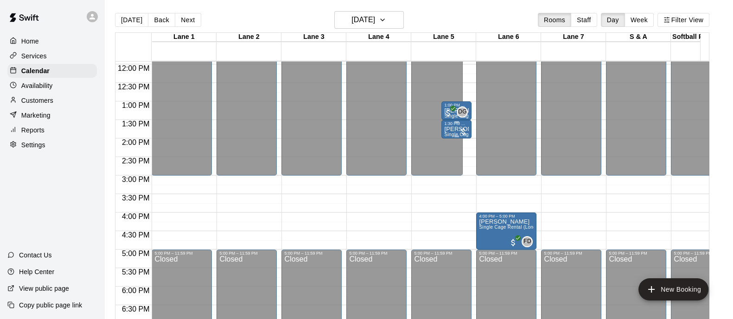
click at [450, 124] on div "1:30 PM – 2:00 PM" at bounding box center [456, 123] width 25 height 5
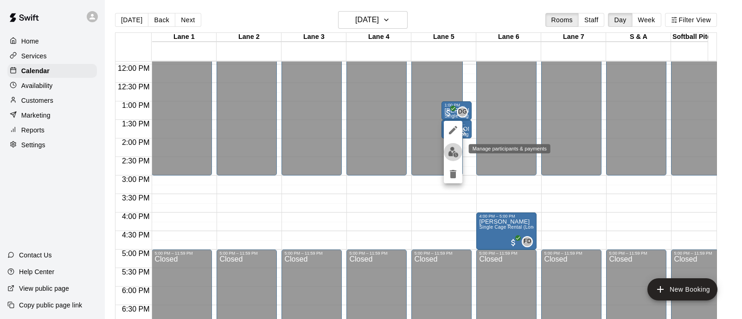
click at [453, 155] on img "edit" at bounding box center [453, 152] width 11 height 11
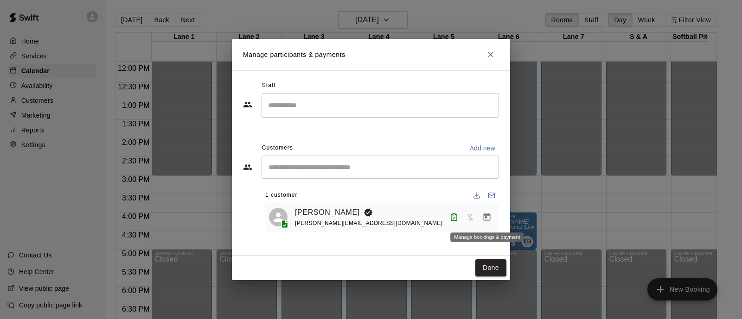
click at [487, 217] on icon "Manage bookings & payment" at bounding box center [487, 217] width 7 height 8
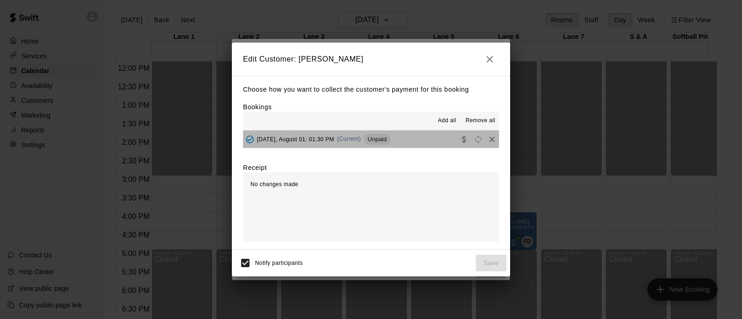
click at [424, 142] on button "[DATE], August 01: 01:30 PM (Current) Unpaid" at bounding box center [371, 139] width 256 height 17
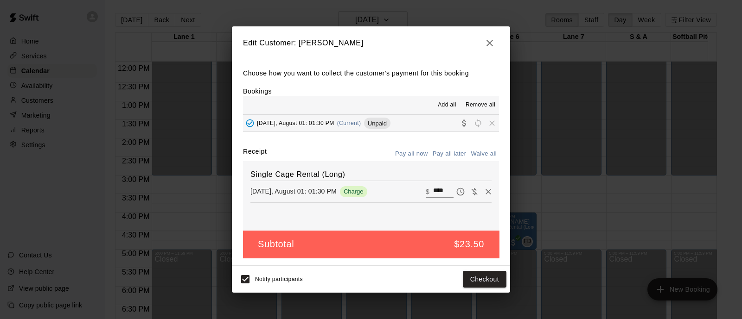
click at [488, 156] on button "Waive all" at bounding box center [483, 154] width 31 height 14
type input "*"
click at [487, 279] on button "Save" at bounding box center [491, 279] width 31 height 17
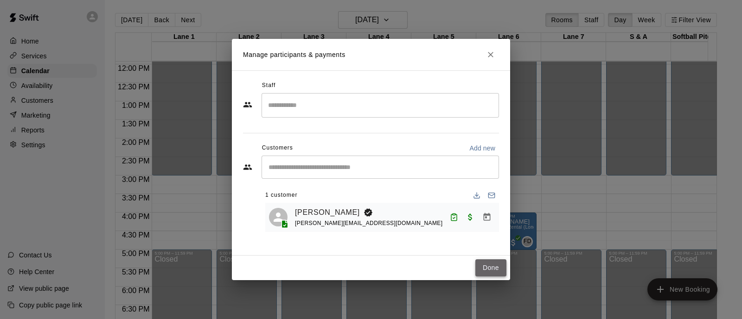
click at [487, 268] on button "Done" at bounding box center [490, 268] width 31 height 17
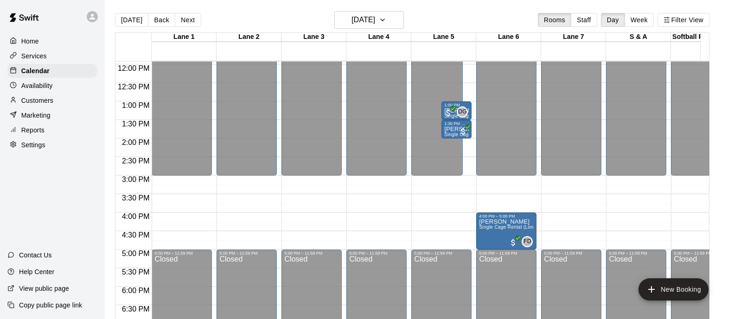
click at [38, 119] on p "Marketing" at bounding box center [35, 115] width 29 height 9
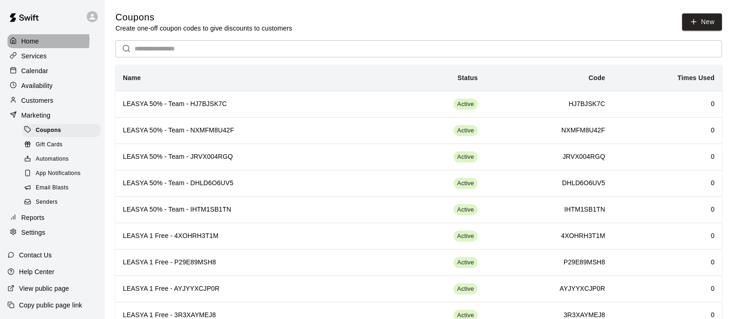
click at [32, 40] on p "Home" at bounding box center [30, 41] width 18 height 9
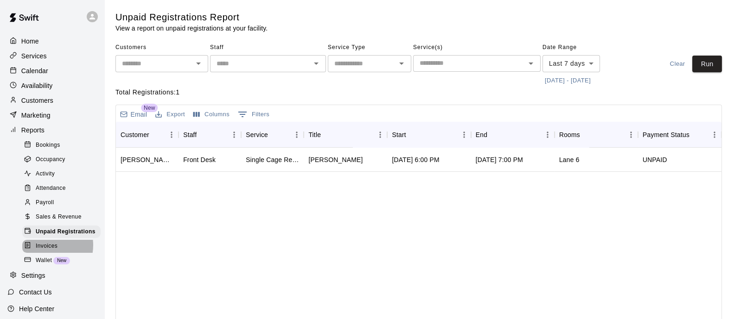
click at [44, 251] on span "Invoices" at bounding box center [47, 246] width 22 height 9
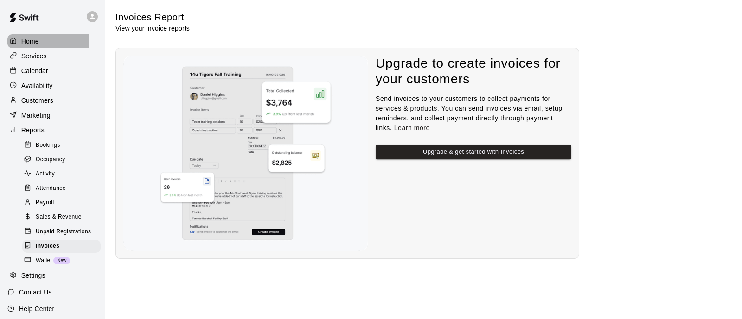
click at [31, 41] on p "Home" at bounding box center [30, 41] width 18 height 9
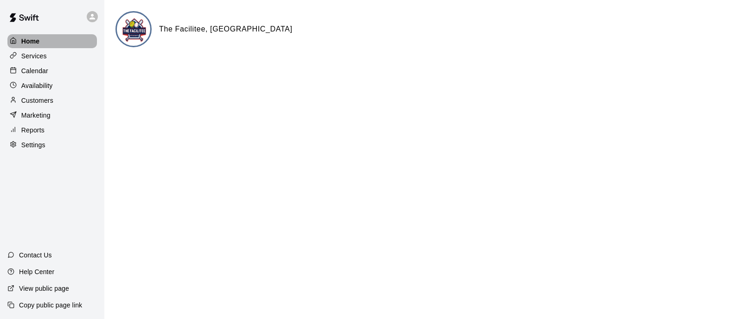
click at [31, 41] on p "Home" at bounding box center [30, 41] width 19 height 9
click at [30, 54] on p "Services" at bounding box center [34, 55] width 26 height 9
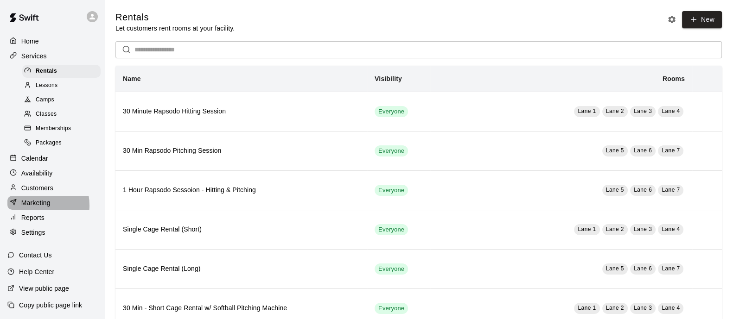
click at [32, 208] on p "Marketing" at bounding box center [35, 202] width 29 height 9
